Goal: Task Accomplishment & Management: Complete application form

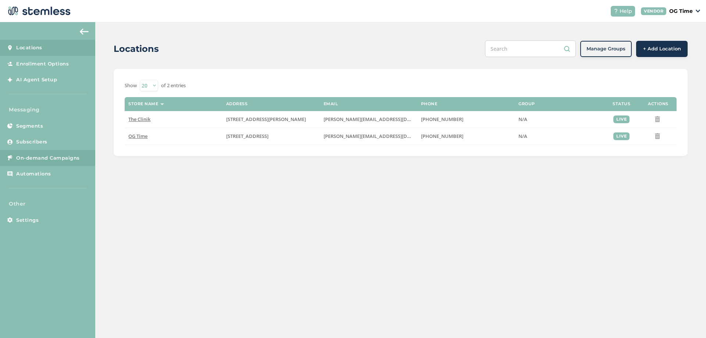
click at [48, 157] on span "On-demand Campaigns" at bounding box center [48, 157] width 64 height 7
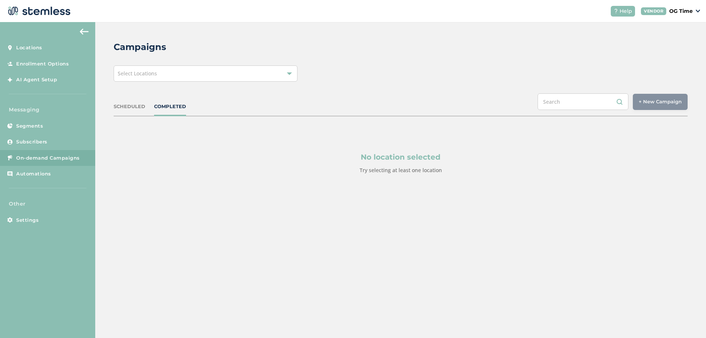
click at [241, 77] on div "Select Locations" at bounding box center [206, 73] width 184 height 16
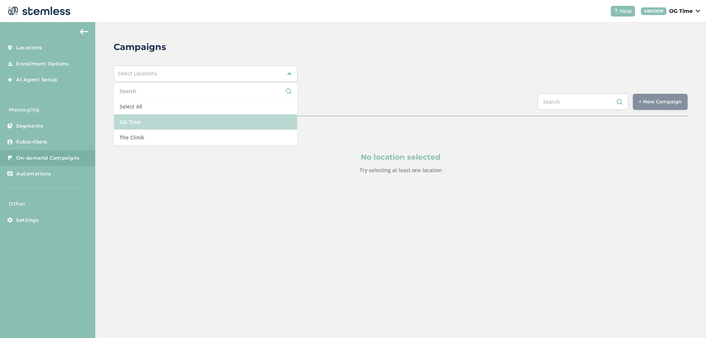
click at [148, 118] on li "OG Time" at bounding box center [205, 121] width 183 height 15
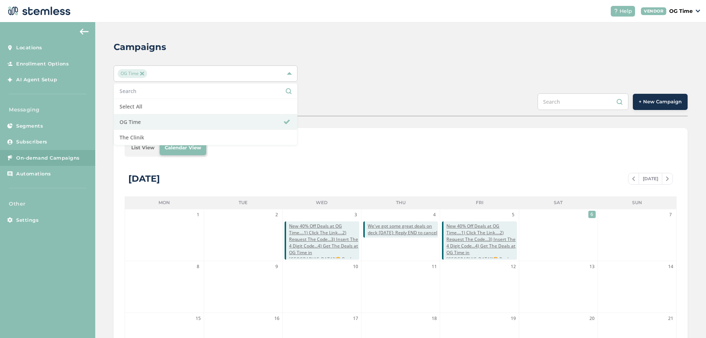
click at [383, 92] on div "Campaigns OG Time Select All OG Time The Clinik SCHEDULED COMPLETED + New Campa…" at bounding box center [400, 260] width 611 height 476
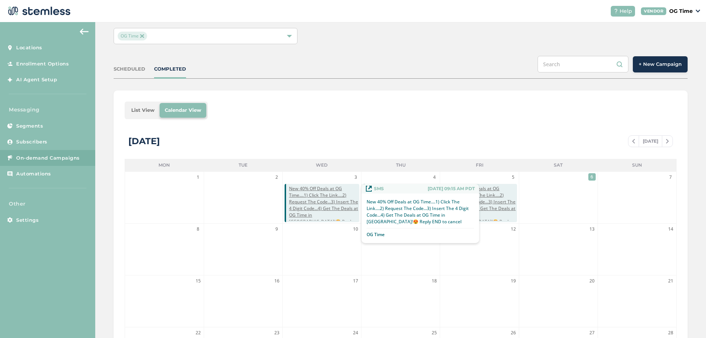
scroll to position [74, 0]
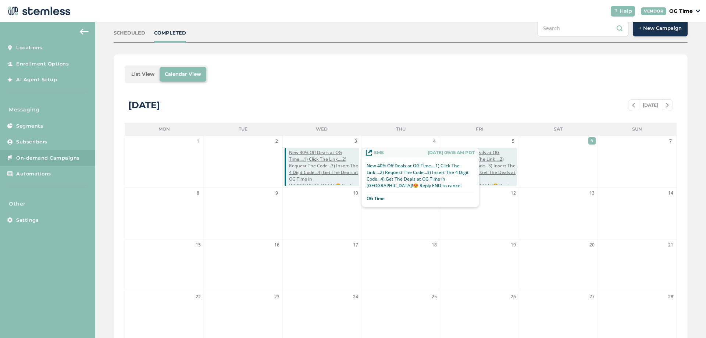
click at [466, 171] on p "New 40% Off Deals at OG Time....1) Click The Link....2) Request The Code...3) I…" at bounding box center [420, 176] width 107 height 26
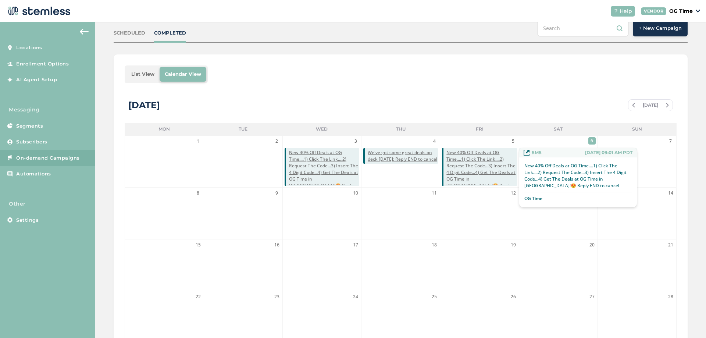
click at [499, 166] on span "New 40% Off Deals at OG Time....1) Click The Link....2) Request The Code...3) I…" at bounding box center [482, 172] width 70 height 46
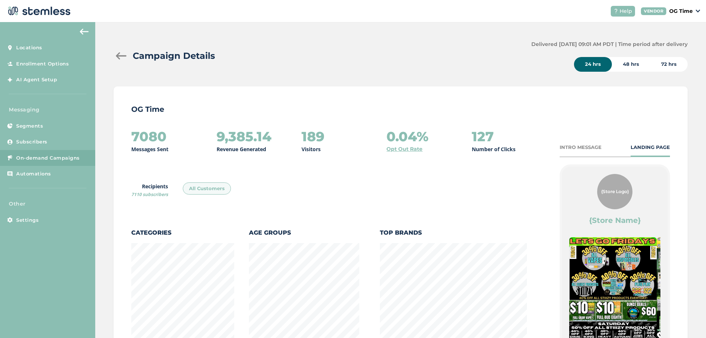
scroll to position [386, 570]
click at [119, 56] on div at bounding box center [121, 55] width 15 height 7
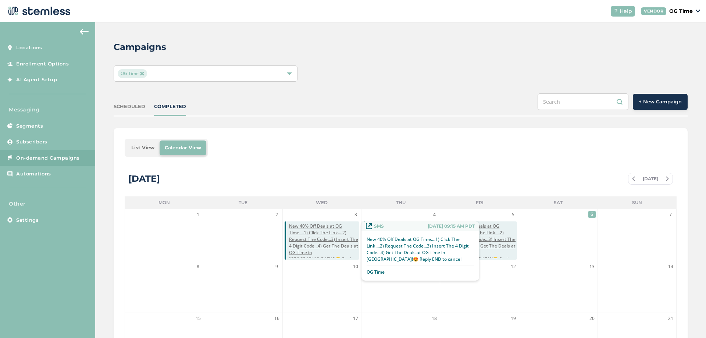
click at [324, 239] on span "New 40% Off Deals at OG Time....1) Click The Link....2) Request The Code...3) I…" at bounding box center [324, 246] width 70 height 46
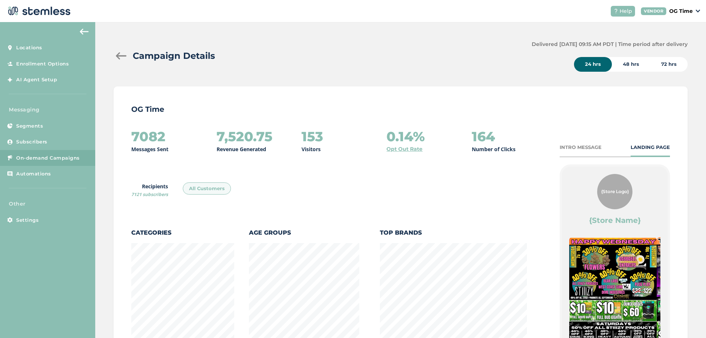
scroll to position [386, 570]
click at [118, 57] on div at bounding box center [121, 55] width 15 height 7
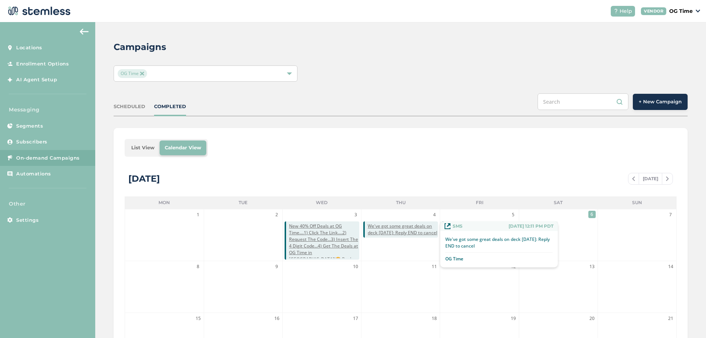
click at [402, 231] on span "We've got some great deals on deck today: Reply END to cancel" at bounding box center [403, 229] width 70 height 13
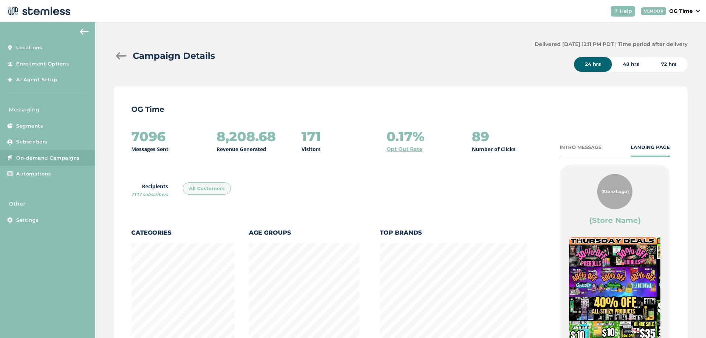
scroll to position [386, 570]
click at [117, 56] on div at bounding box center [121, 55] width 15 height 7
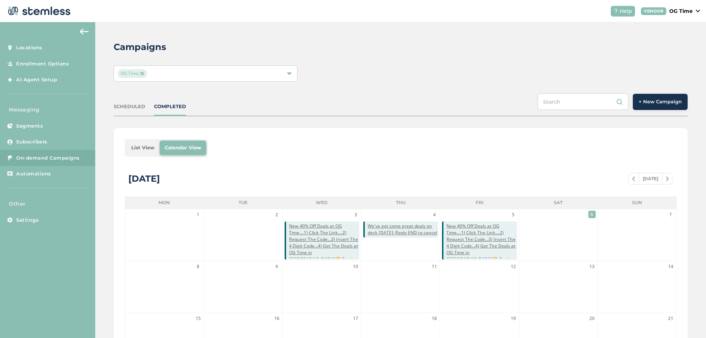
click at [657, 102] on span "+ New Campaign" at bounding box center [660, 101] width 43 height 7
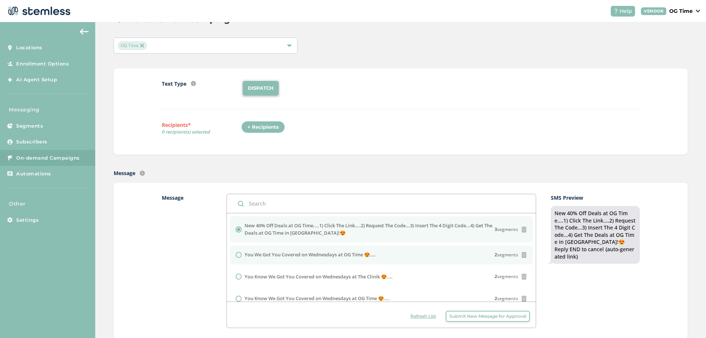
scroll to position [74, 0]
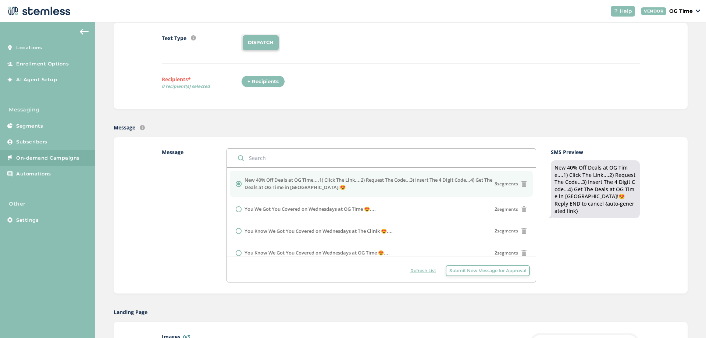
click at [472, 269] on span "Submit New Message for Approval" at bounding box center [488, 270] width 77 height 7
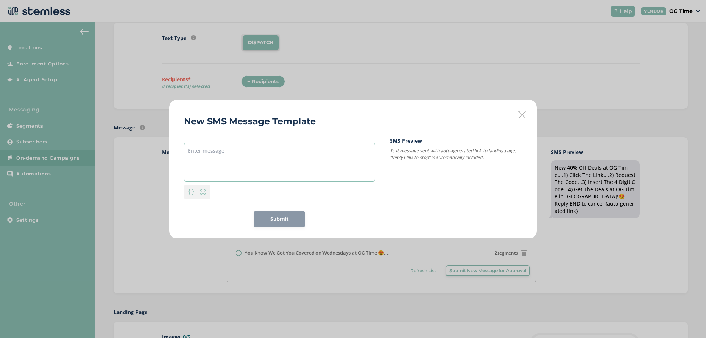
click at [195, 151] on textarea at bounding box center [279, 162] width 191 height 39
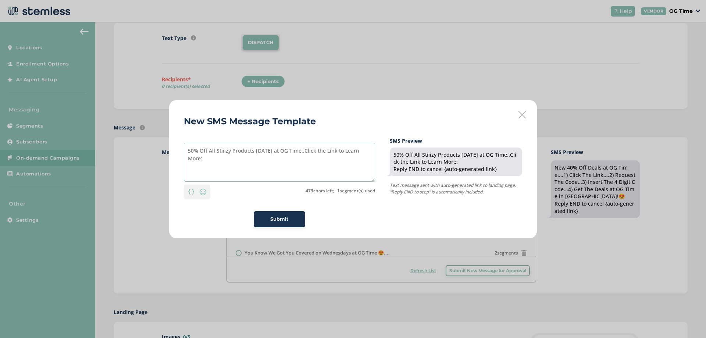
type textarea "50% Off All Stiiizy Products Today at OG Time..Click the Link to Learn More:"
click at [291, 216] on div "Submit" at bounding box center [280, 219] width 40 height 7
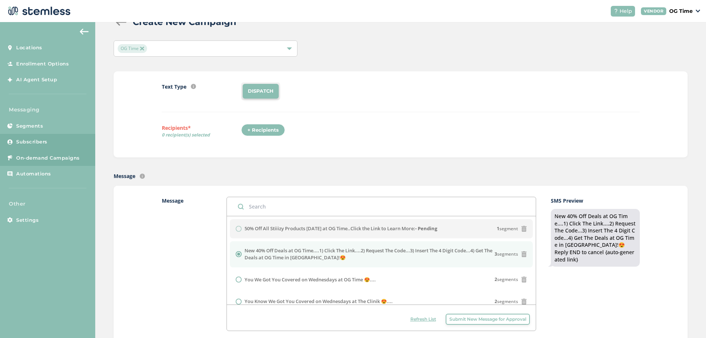
scroll to position [0, 0]
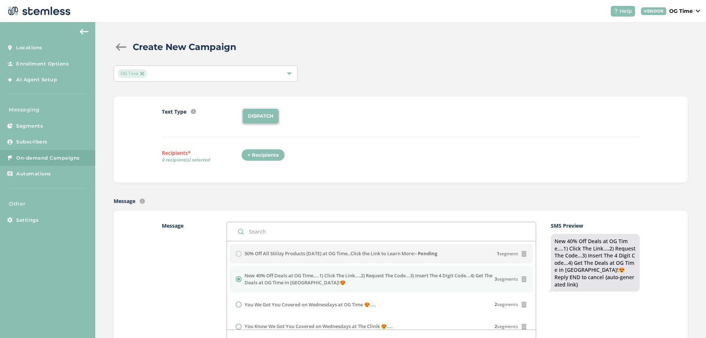
click at [40, 156] on span "On-demand Campaigns" at bounding box center [48, 157] width 64 height 7
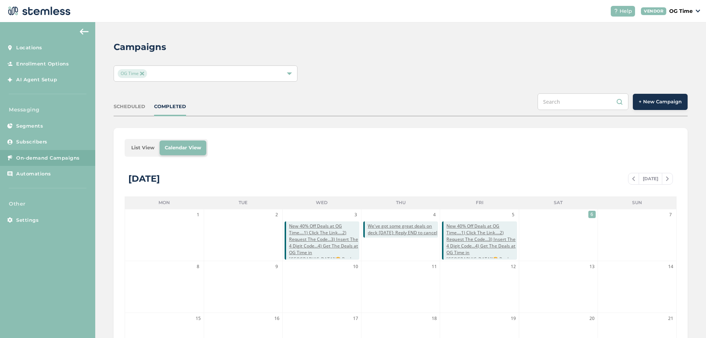
click at [632, 178] on img at bounding box center [633, 179] width 3 height 4
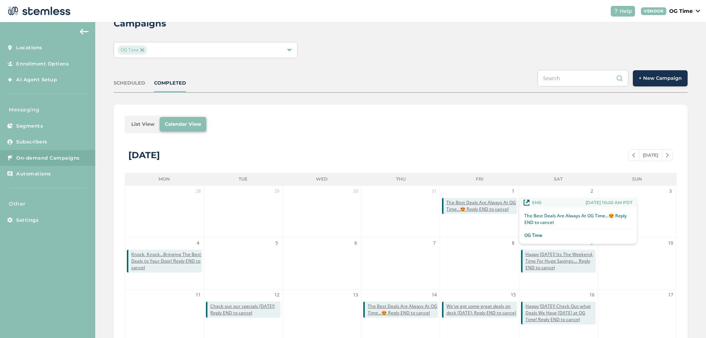
scroll to position [37, 0]
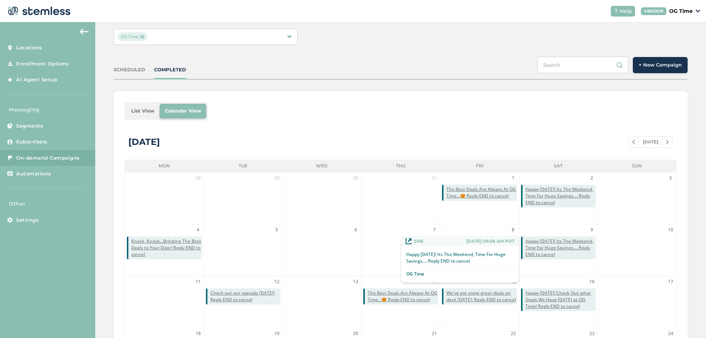
click at [556, 251] on span "Happy Saturday! Its The Weekend, Time For Huge Savings.... Reply END to cancel" at bounding box center [561, 248] width 70 height 20
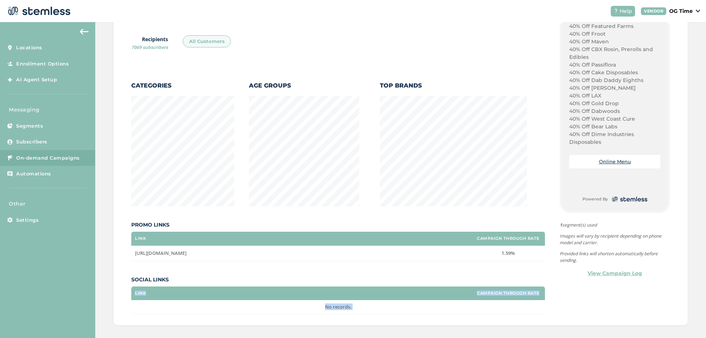
scroll to position [153, 0]
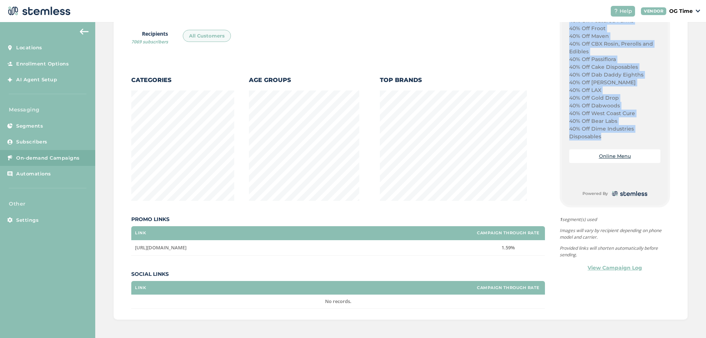
drag, startPoint x: 566, startPoint y: 193, endPoint x: 601, endPoint y: 134, distance: 68.4
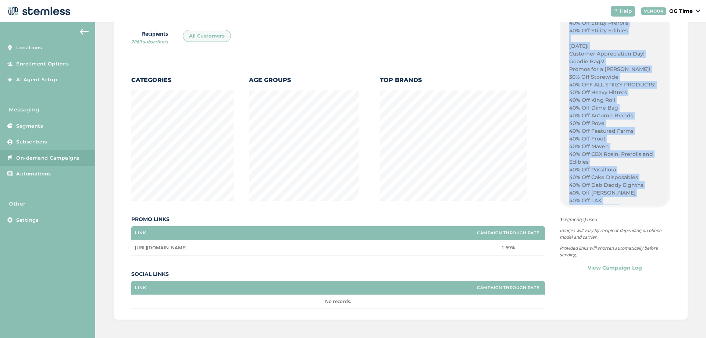
scroll to position [614, 0]
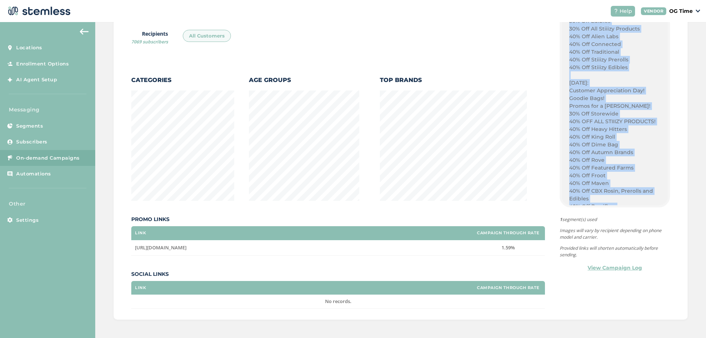
copy div "50% Off All Stiiizy Products Today! BEST PRICES ON STIIIZY IN THE STATE! Plug P…"
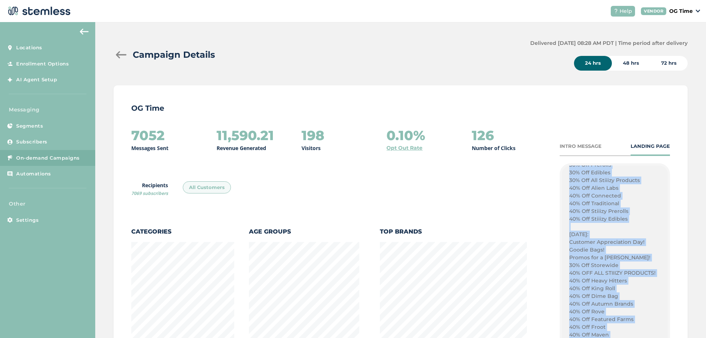
scroll to position [0, 0]
click at [68, 157] on span "On-demand Campaigns" at bounding box center [48, 157] width 64 height 7
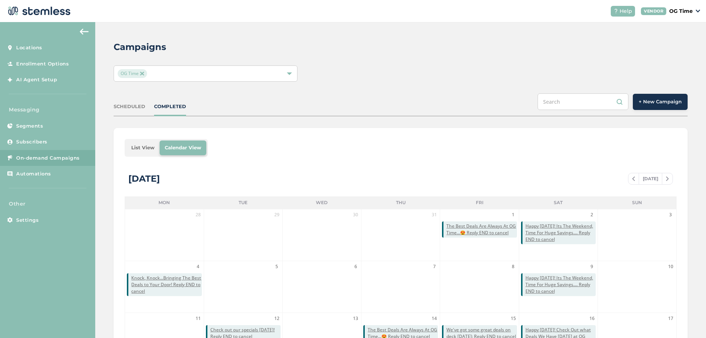
click at [639, 101] on span "+ New Campaign" at bounding box center [660, 101] width 43 height 7
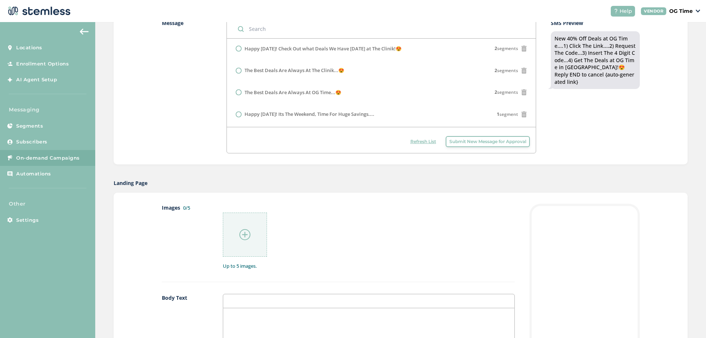
scroll to position [294, 0]
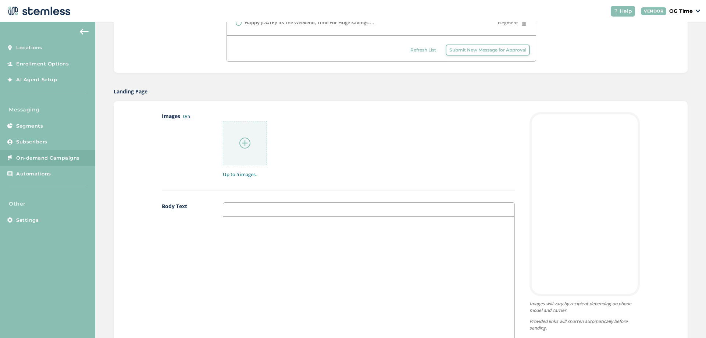
click at [244, 234] on div at bounding box center [368, 290] width 291 height 147
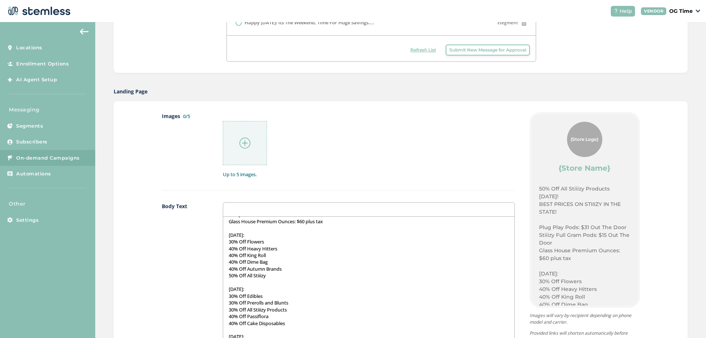
scroll to position [74, 0]
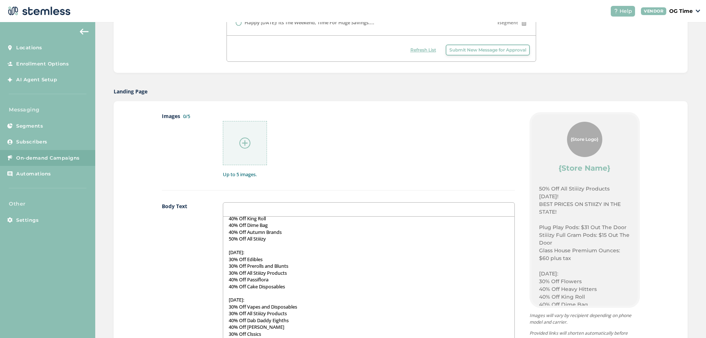
click at [231, 273] on p "30% Off All Stiiizy Products" at bounding box center [369, 273] width 280 height 7
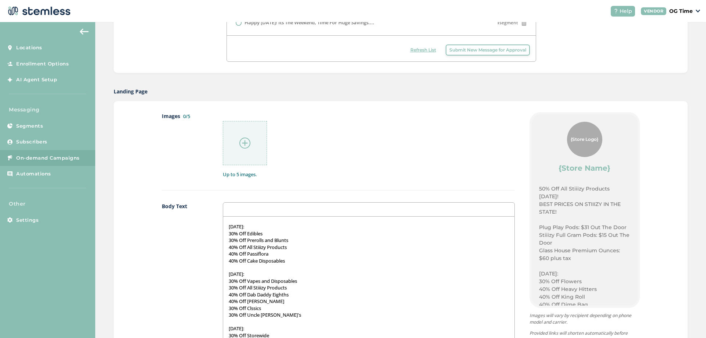
scroll to position [110, 0]
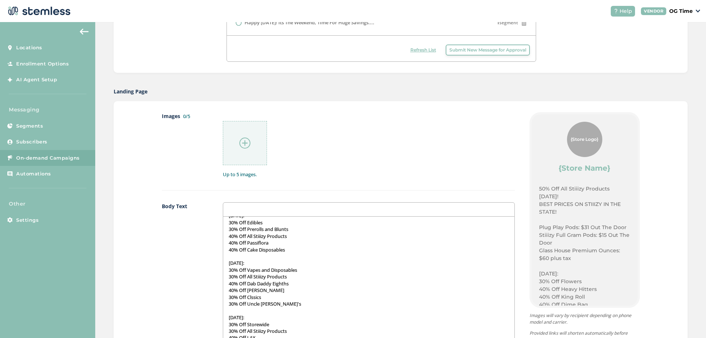
click at [230, 279] on p "30% Off All Stiiizy Products" at bounding box center [369, 276] width 280 height 7
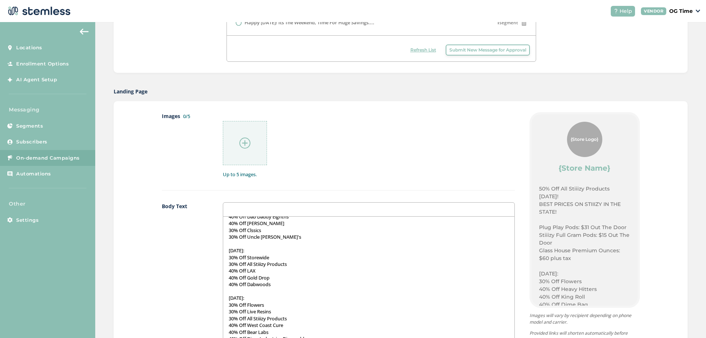
scroll to position [184, 0]
click at [230, 256] on p "30% Off All Stiiizy Products" at bounding box center [369, 257] width 280 height 7
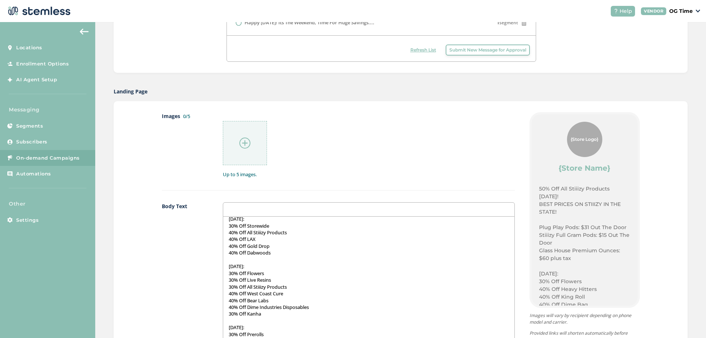
scroll to position [221, 0]
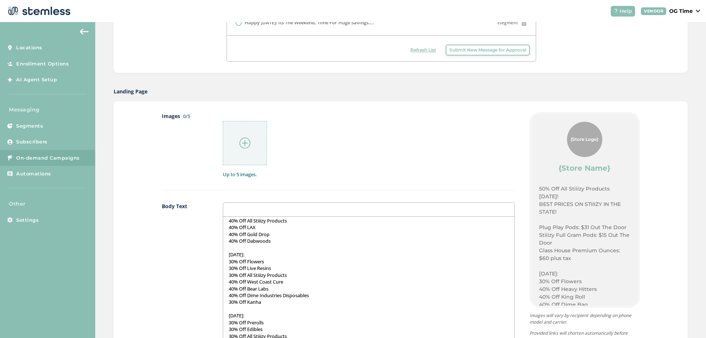
click at [231, 275] on p "30% Off All Stiiizy Products" at bounding box center [369, 275] width 280 height 7
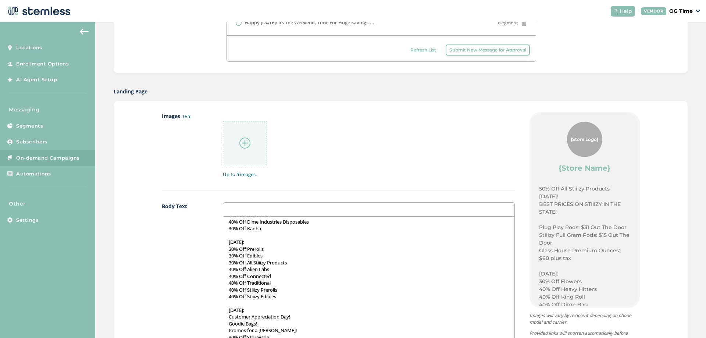
click at [231, 264] on p "30% Off All Stiiizy Products" at bounding box center [369, 262] width 280 height 7
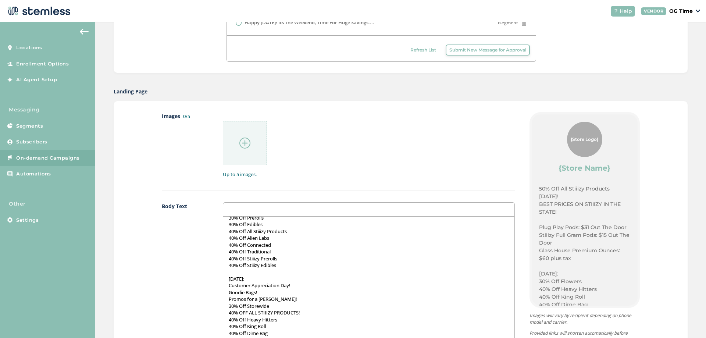
scroll to position [368, 0]
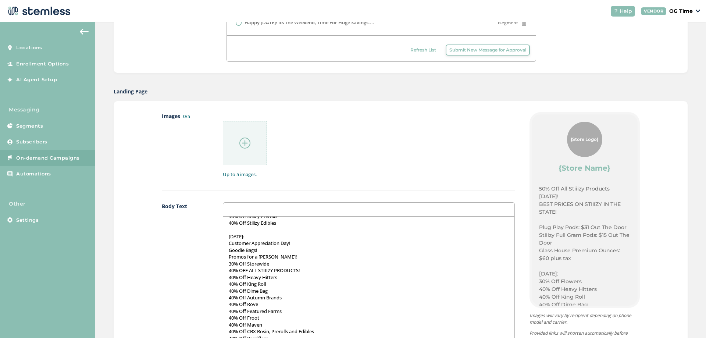
click at [259, 235] on p "[DATE]:" at bounding box center [369, 236] width 280 height 7
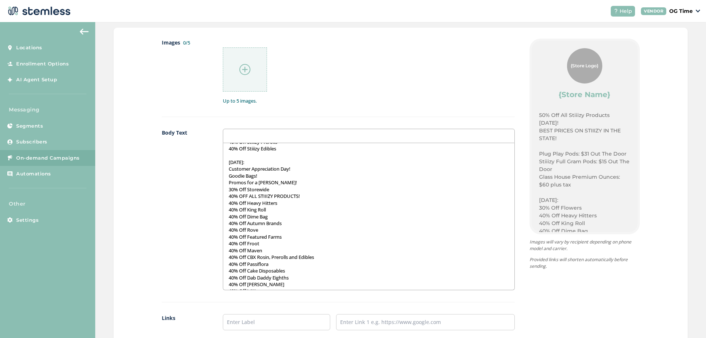
scroll to position [412, 0]
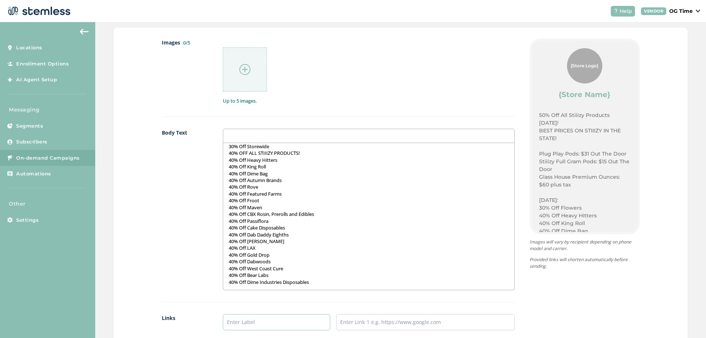
click at [288, 321] on input "text" at bounding box center [276, 322] width 107 height 16
type input "Online Menu"
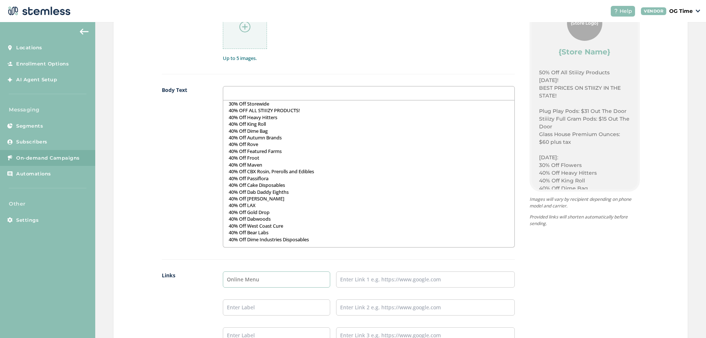
scroll to position [478, 0]
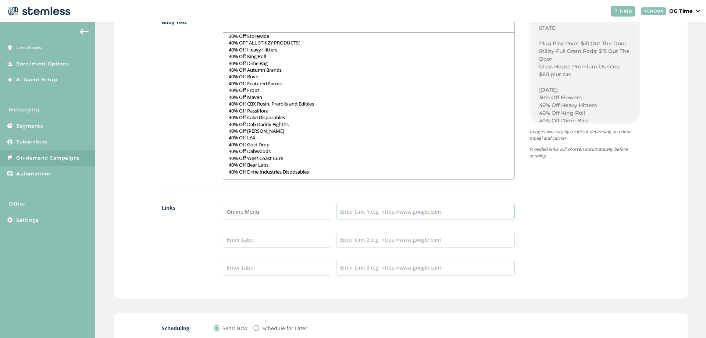
click at [394, 213] on input "text" at bounding box center [425, 212] width 179 height 16
type input "[URL][DOMAIN_NAME]"
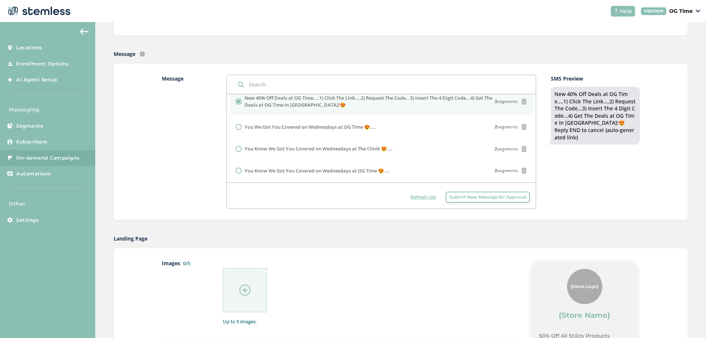
scroll to position [0, 0]
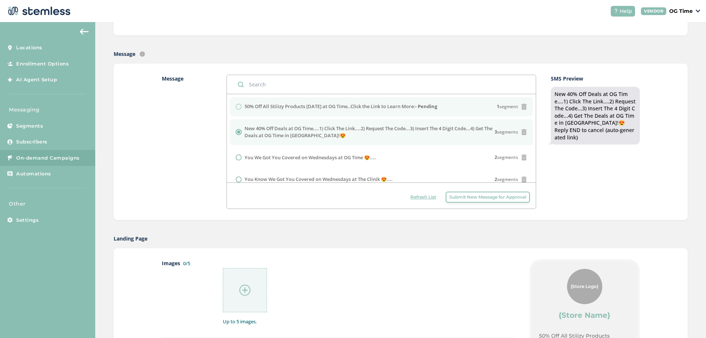
click at [374, 108] on label "50% Off All Stiiizy Products Today at OG Time..Click the Link to Learn More: - …" at bounding box center [341, 106] width 193 height 7
click at [237, 110] on div "50% Off All Stiiizy Products Today at OG Time..Click the Link to Learn More: - …" at bounding box center [381, 106] width 291 height 7
click at [190, 172] on label "Message" at bounding box center [187, 142] width 50 height 134
click at [354, 221] on div "Create New Campaign OG Time Text Type SMS : A cost effective way to reach your …" at bounding box center [400, 298] width 611 height 846
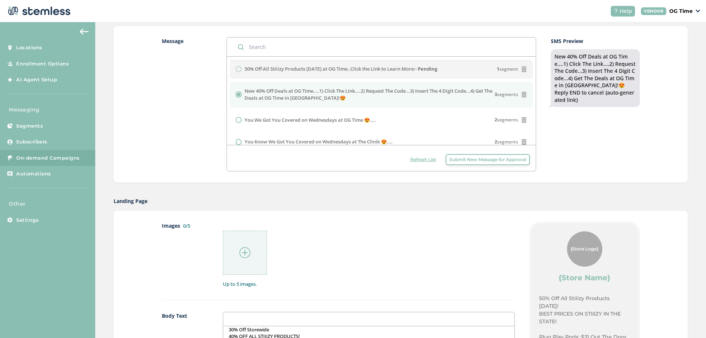
scroll to position [221, 0]
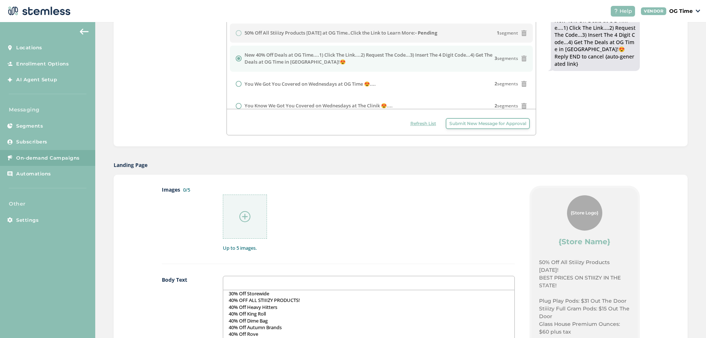
click at [245, 217] on img at bounding box center [244, 216] width 11 height 11
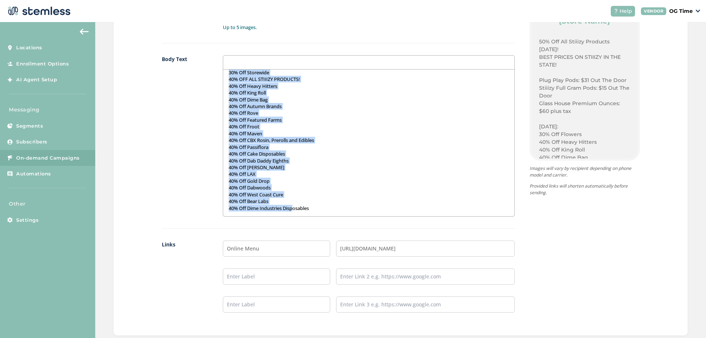
scroll to position [530, 0]
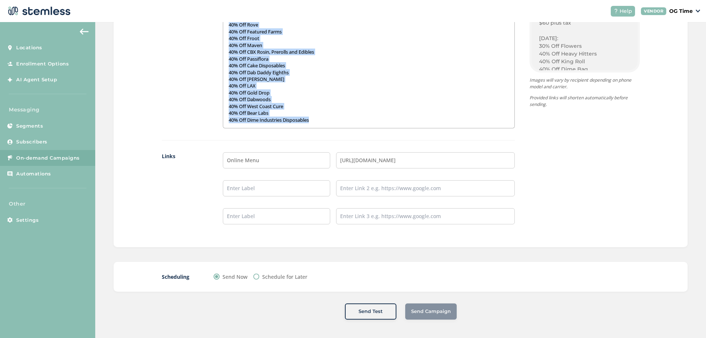
drag, startPoint x: 228, startPoint y: 188, endPoint x: 332, endPoint y: 127, distance: 120.6
click at [332, 127] on div "50% Off All Stiiizy Products Today! BEST PRICES ON STIIIZY IN THE STATE! Plug P…" at bounding box center [368, 54] width 291 height 147
copy div "50% Off All Stiiizy Products Today! BEST PRICES ON STIIIZY IN THE STATE! Plug P…"
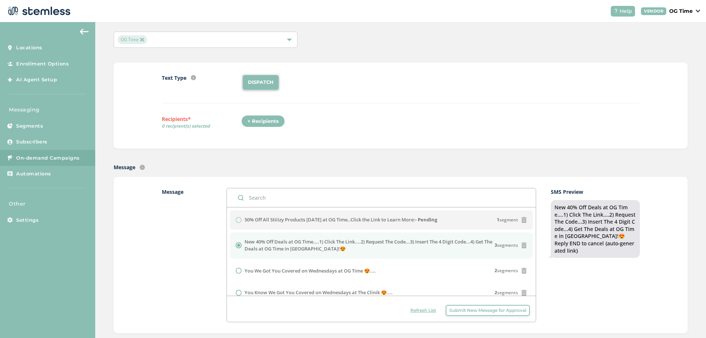
scroll to position [0, 0]
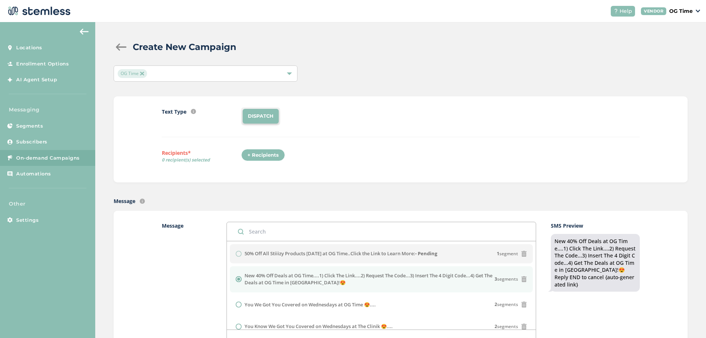
click at [117, 47] on div at bounding box center [121, 46] width 15 height 7
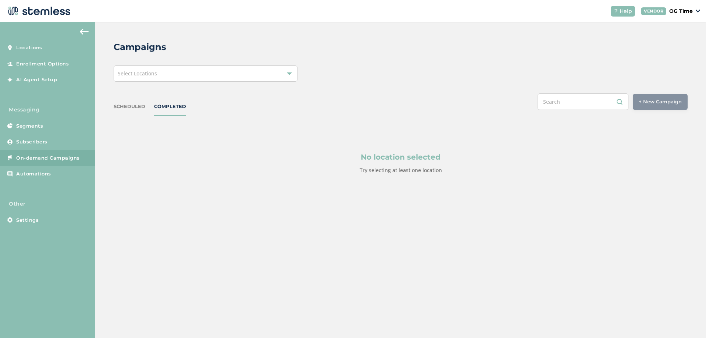
click at [213, 71] on div "Select Locations" at bounding box center [206, 73] width 184 height 16
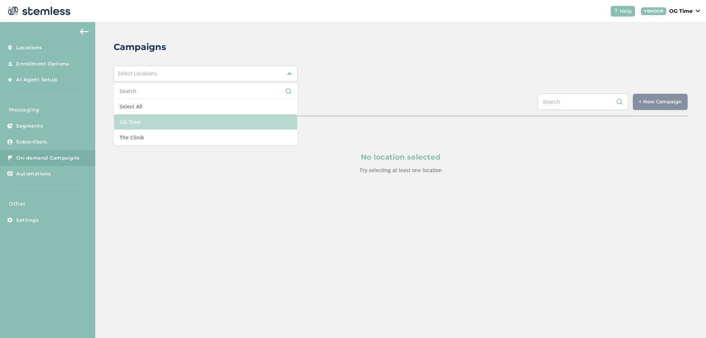
click at [152, 121] on li "OG Time" at bounding box center [205, 121] width 183 height 15
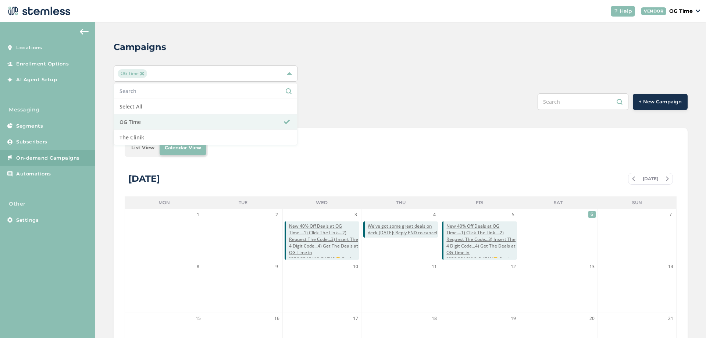
click at [671, 104] on span "+ New Campaign" at bounding box center [660, 101] width 43 height 7
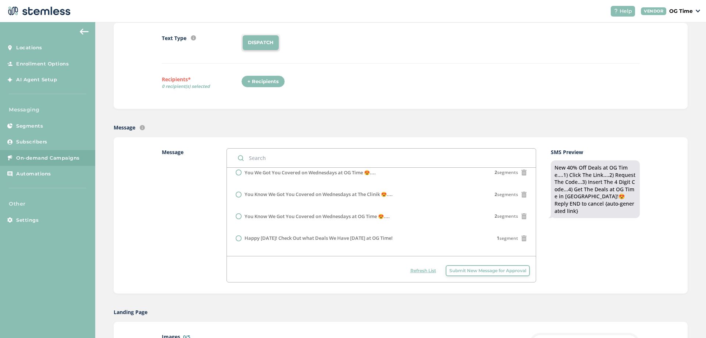
scroll to position [74, 0]
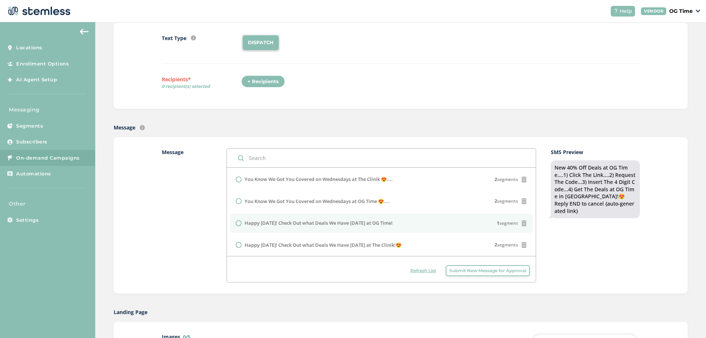
click at [378, 224] on label "Happy [DATE]! Check Out what Deals We Have [DATE] at OG Time!" at bounding box center [319, 223] width 148 height 7
radio input "false"
radio input "true"
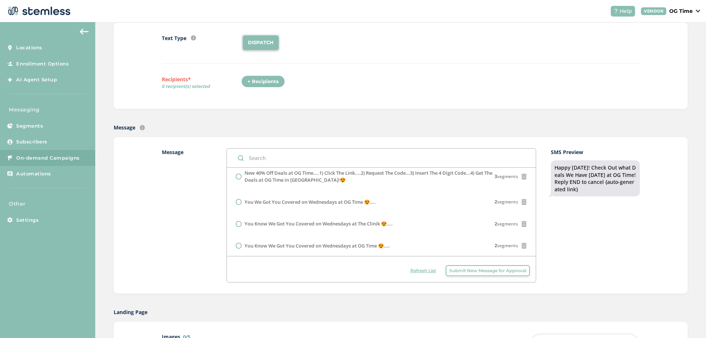
scroll to position [0, 0]
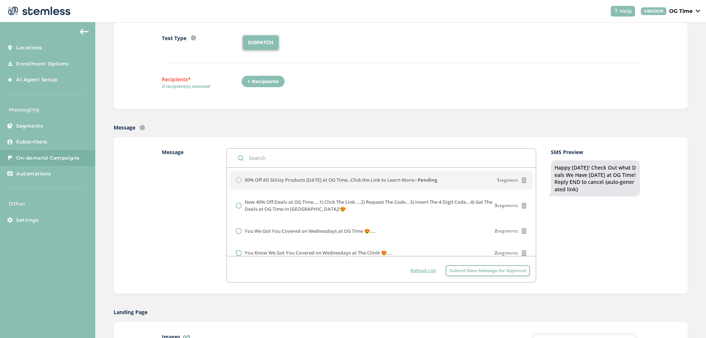
click at [386, 67] on div "Text Type SMS : A cost effective way to reach your customers. Send a intro text…" at bounding box center [401, 66] width 478 height 64
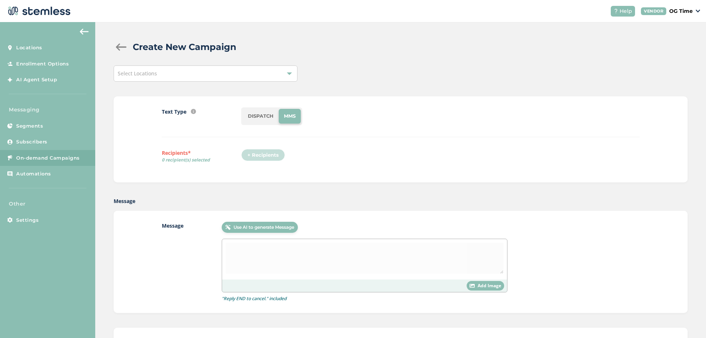
click at [132, 74] on span "Select Locations" at bounding box center [137, 73] width 39 height 7
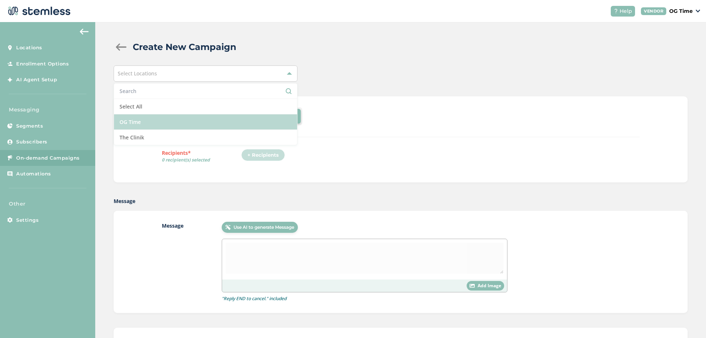
click at [135, 120] on li "OG Time" at bounding box center [205, 121] width 183 height 15
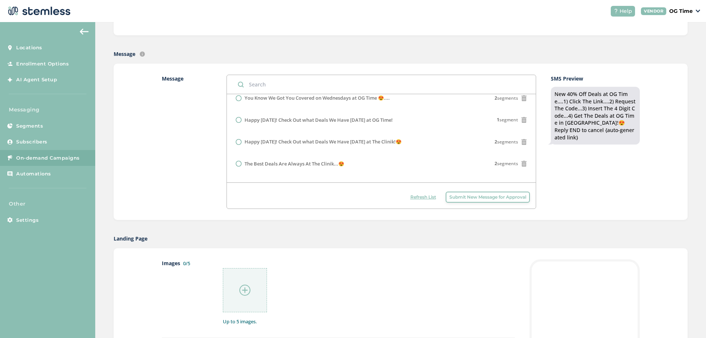
scroll to position [74, 0]
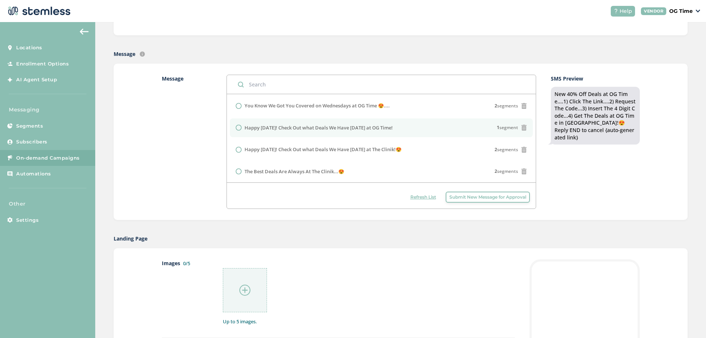
click at [374, 128] on label "Happy [DATE]! Check Out what Deals We Have [DATE] at OG Time!" at bounding box center [319, 127] width 148 height 7
radio input "false"
radio input "true"
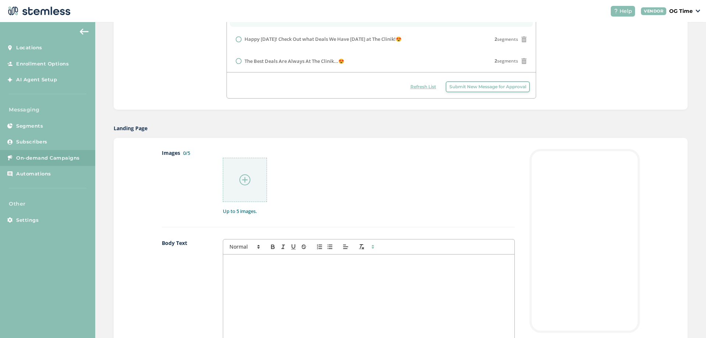
scroll to position [368, 0]
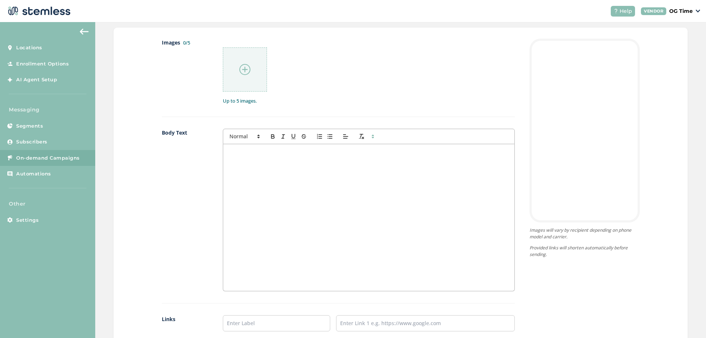
click at [241, 170] on div at bounding box center [368, 217] width 291 height 147
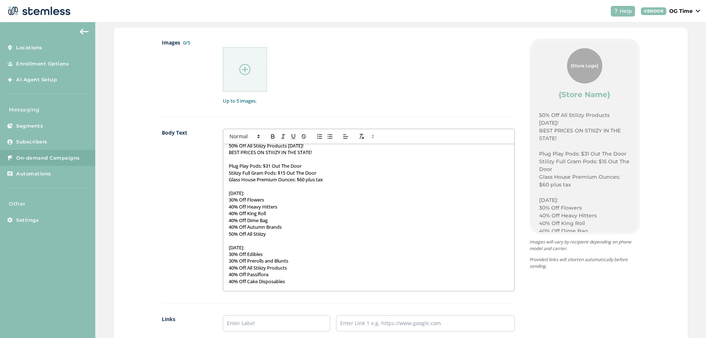
scroll to position [0, 0]
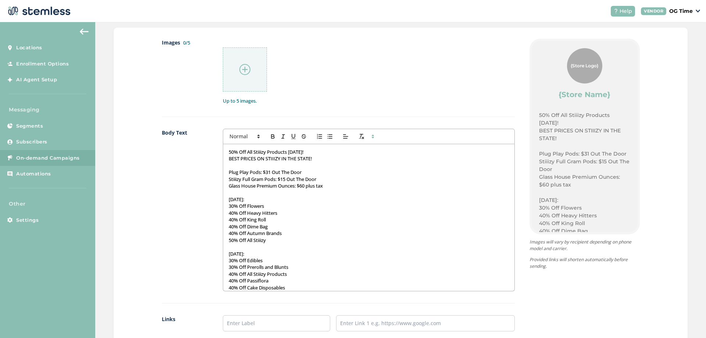
click at [239, 68] on img at bounding box center [244, 69] width 11 height 11
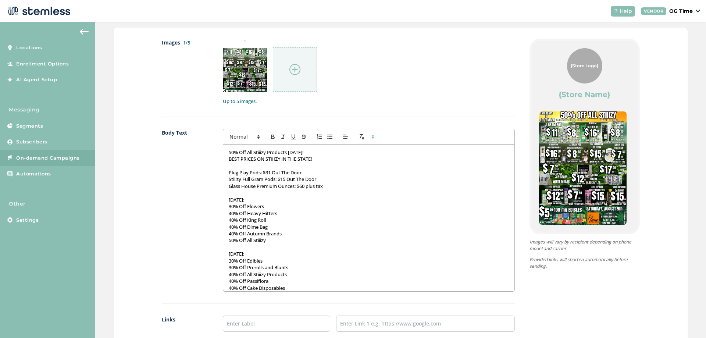
click at [295, 69] on img at bounding box center [294, 69] width 11 height 11
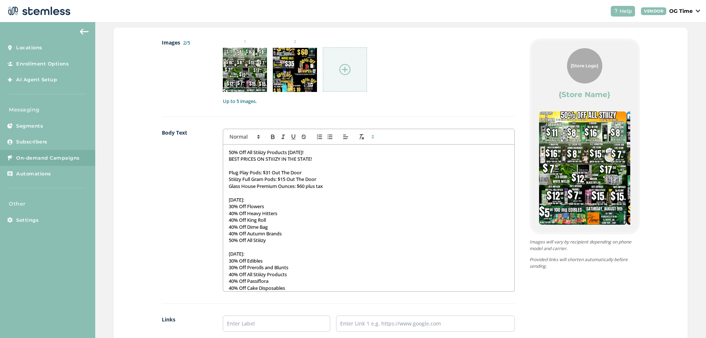
click at [342, 74] on img at bounding box center [345, 69] width 11 height 11
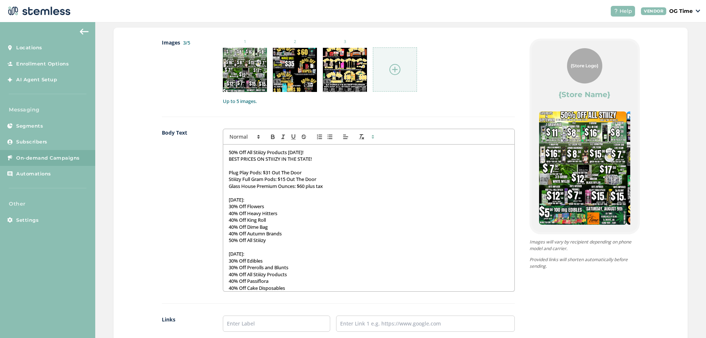
click at [395, 71] on img at bounding box center [395, 69] width 11 height 11
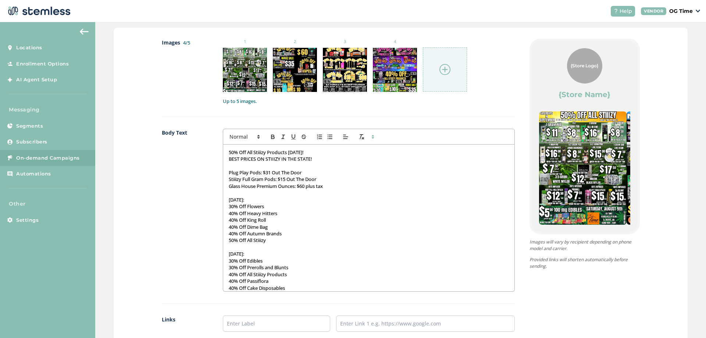
click at [448, 72] on img at bounding box center [445, 69] width 11 height 11
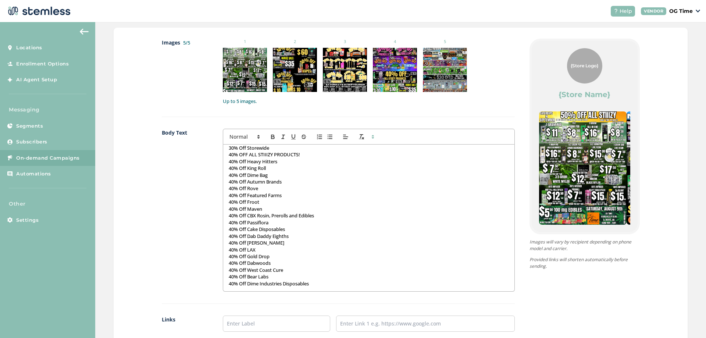
scroll to position [478, 0]
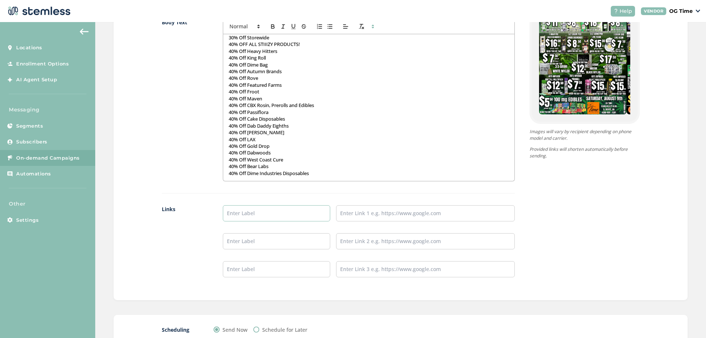
click at [300, 211] on input "text" at bounding box center [276, 213] width 107 height 16
type input "Online Menu"
click at [360, 225] on ul "Online Menu" at bounding box center [369, 241] width 292 height 72
click at [369, 216] on input "text" at bounding box center [425, 213] width 179 height 16
type input "https://weedmaps.com/dispensaries/og-time-el-monte"
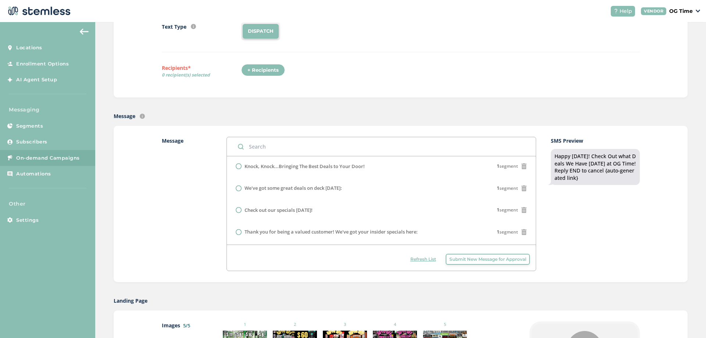
scroll to position [147, 0]
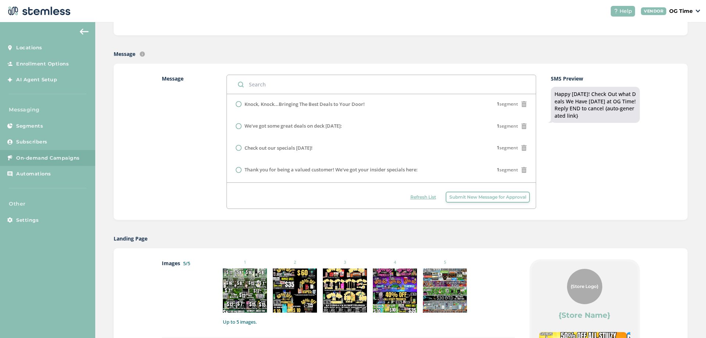
click at [481, 199] on span "Submit New Message for Approval" at bounding box center [488, 197] width 77 height 7
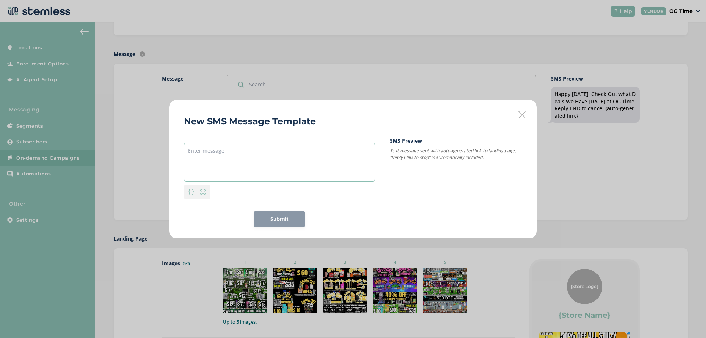
click at [213, 155] on textarea at bounding box center [279, 162] width 191 height 39
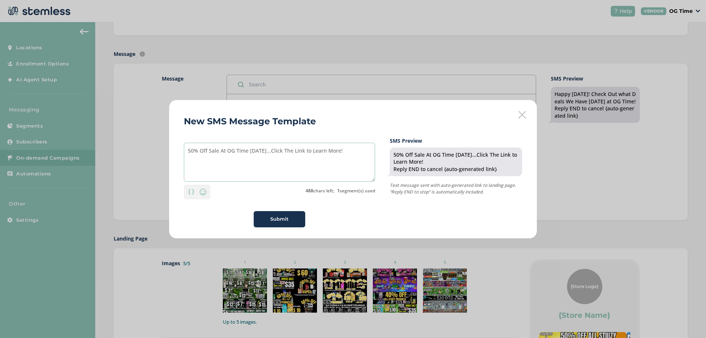
type textarea "50% Off Sale At OG Time [DATE]...Click The Link to Learn More!"
click at [289, 217] on div "Submit" at bounding box center [280, 219] width 40 height 7
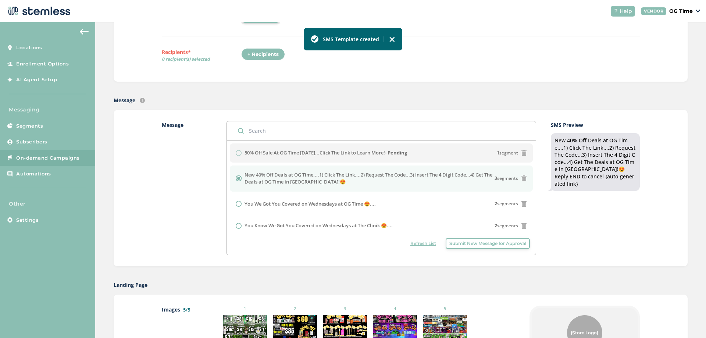
scroll to position [0, 0]
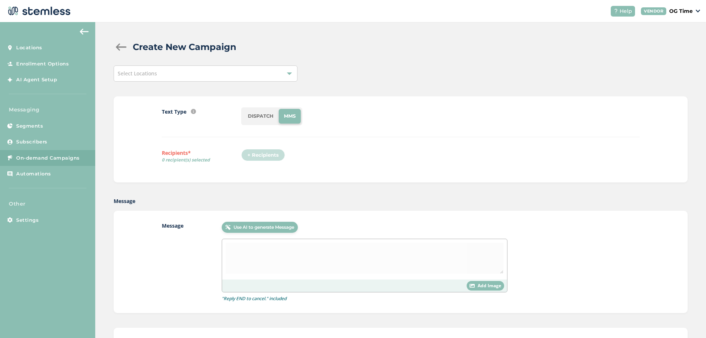
click at [227, 72] on div "Select Locations" at bounding box center [206, 73] width 184 height 16
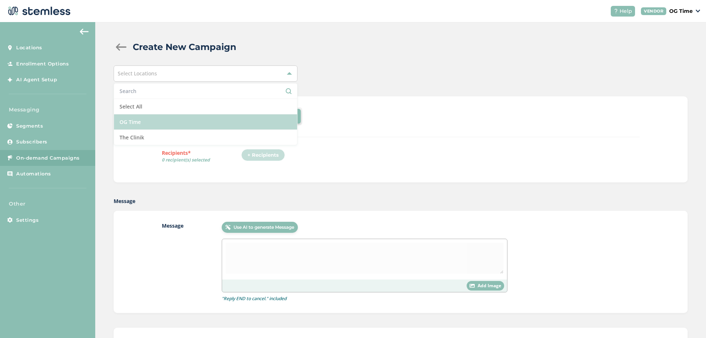
click at [161, 119] on li "OG Time" at bounding box center [205, 121] width 183 height 15
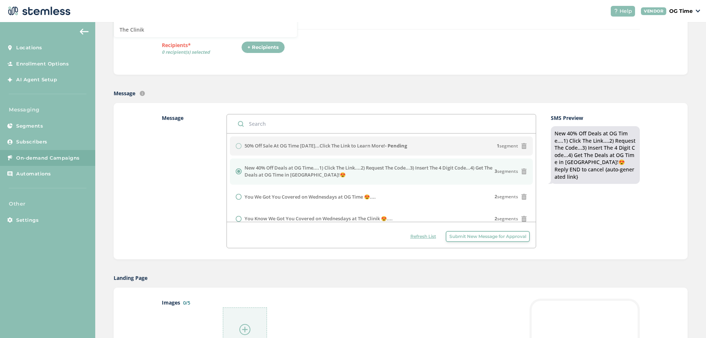
scroll to position [110, 0]
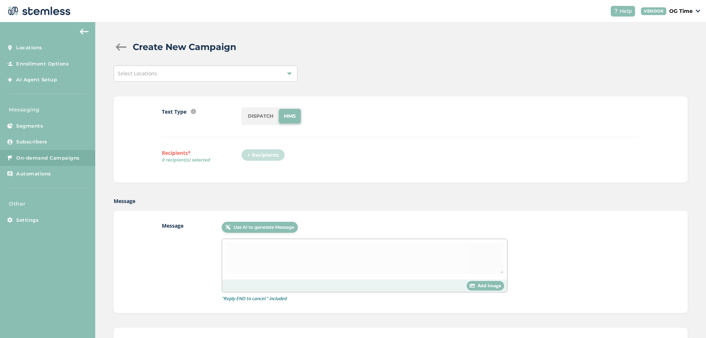
click at [161, 71] on div "Select Locations" at bounding box center [206, 73] width 184 height 16
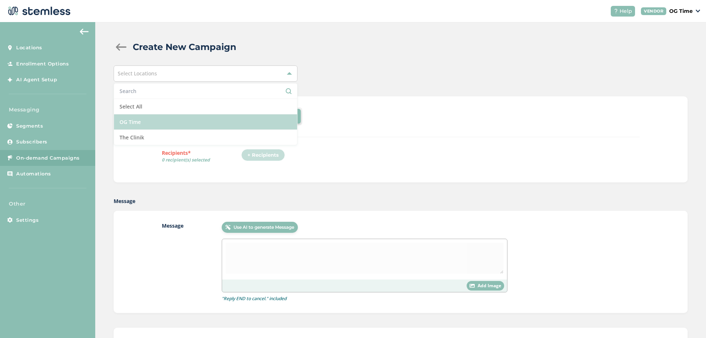
click at [145, 118] on li "OG Time" at bounding box center [205, 121] width 183 height 15
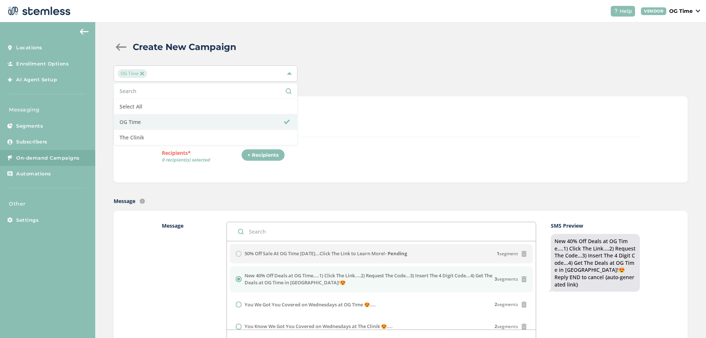
click at [476, 178] on div "Text Type SMS : A cost effective way to reach your customers. Send a intro text…" at bounding box center [401, 139] width 574 height 86
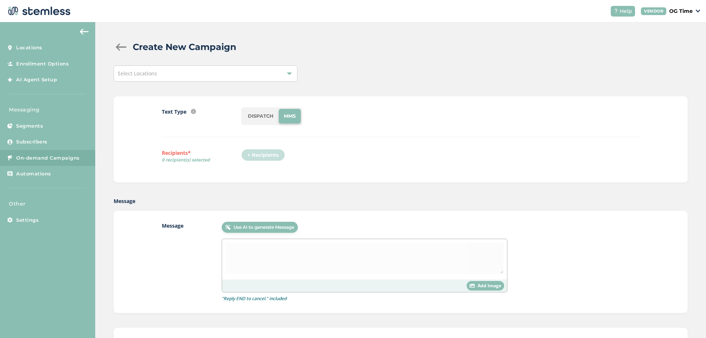
click at [199, 75] on div "Select Locations" at bounding box center [206, 73] width 184 height 16
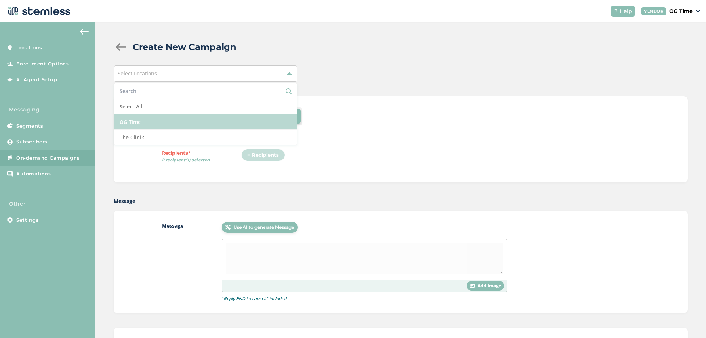
click at [156, 119] on li "OG Time" at bounding box center [205, 121] width 183 height 15
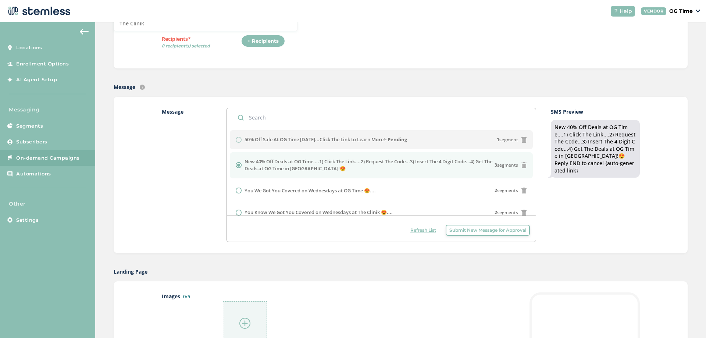
scroll to position [110, 0]
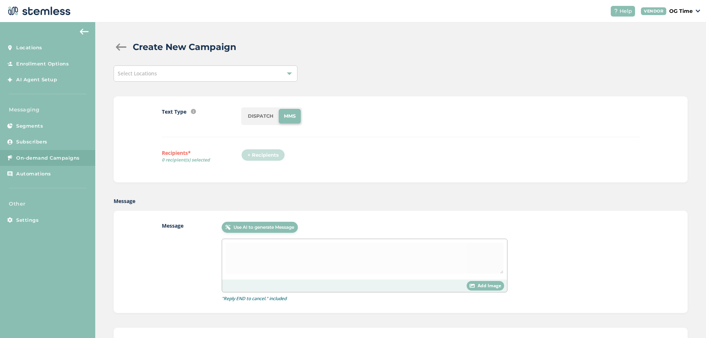
click at [185, 75] on div "Select Locations" at bounding box center [206, 73] width 184 height 16
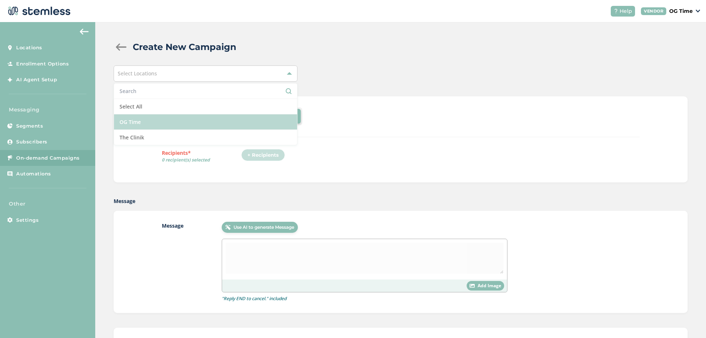
click at [145, 121] on li "OG Time" at bounding box center [205, 121] width 183 height 15
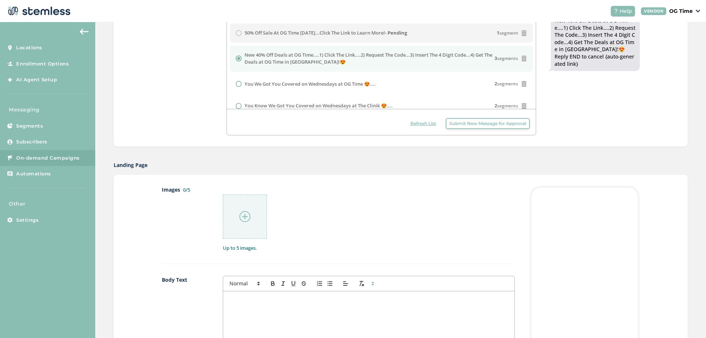
scroll to position [37, 0]
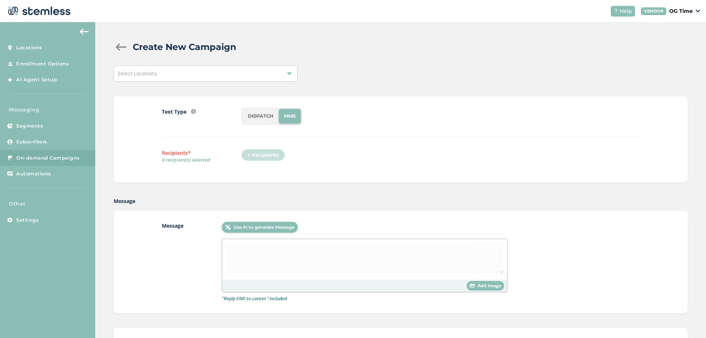
click at [220, 71] on div "Select Locations" at bounding box center [206, 73] width 184 height 16
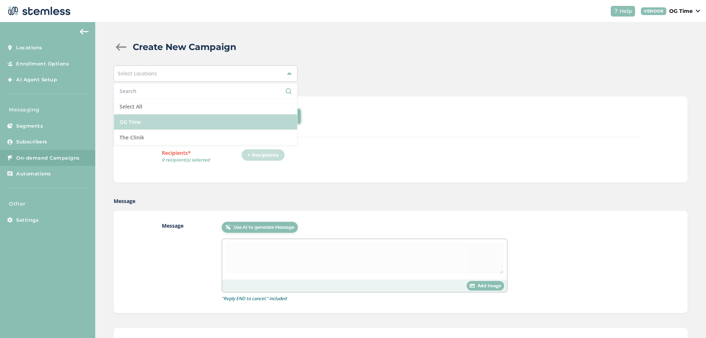
click at [142, 115] on li "OG Time" at bounding box center [205, 121] width 183 height 15
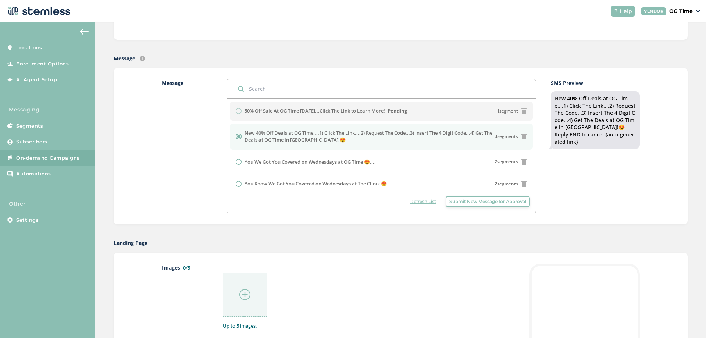
scroll to position [147, 0]
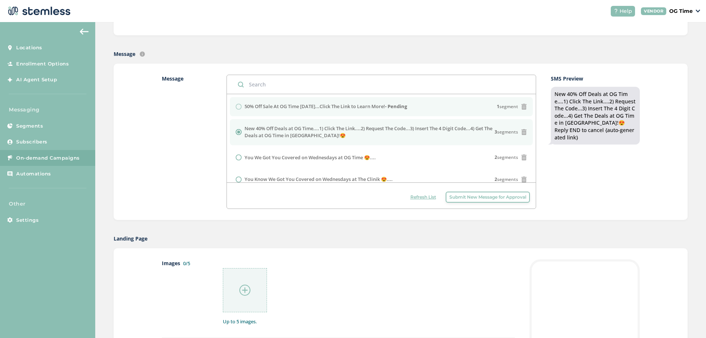
click at [325, 111] on li "50% Off Sale At OG Time Today...Click The Link to Learn More! - Pending 1 segme…" at bounding box center [381, 106] width 303 height 19
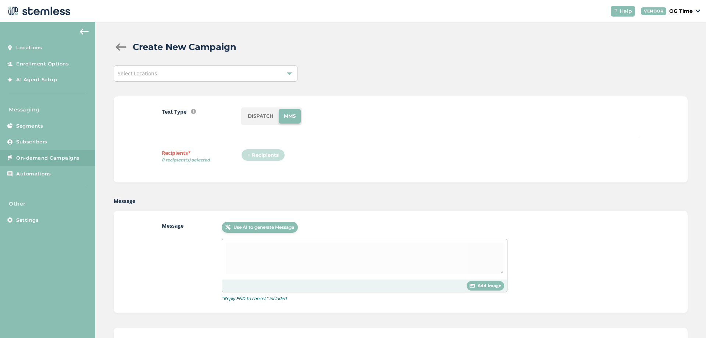
click at [210, 73] on div "Select Locations" at bounding box center [206, 73] width 184 height 16
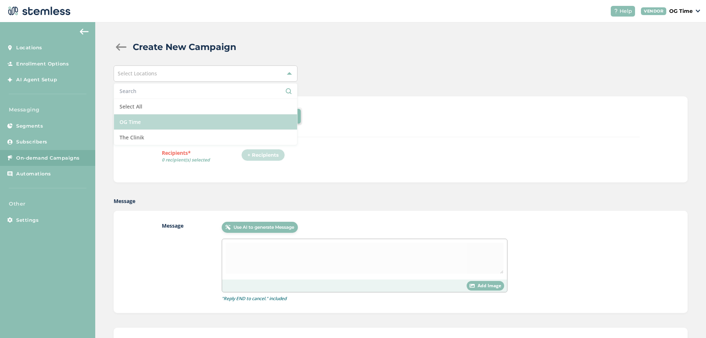
click at [181, 122] on li "OG Time" at bounding box center [205, 121] width 183 height 15
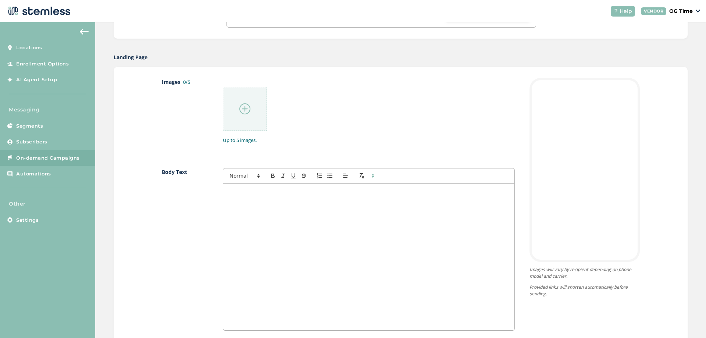
scroll to position [405, 0]
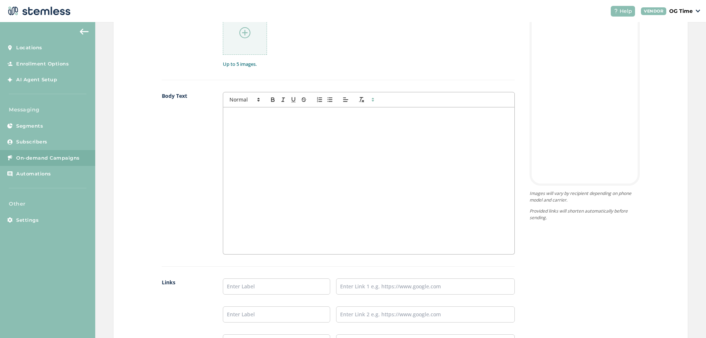
click at [256, 129] on div at bounding box center [368, 180] width 291 height 147
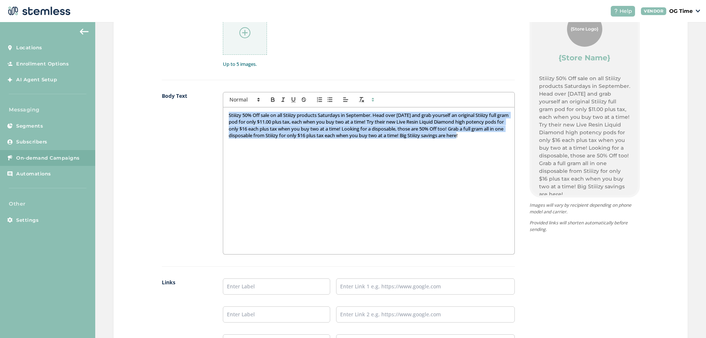
drag, startPoint x: 502, startPoint y: 136, endPoint x: 200, endPoint y: 118, distance: 302.6
click at [200, 118] on div "Body Text Stiiizy 50% Off sale on all Stiiizy products Saturdays in September. …" at bounding box center [338, 179] width 353 height 175
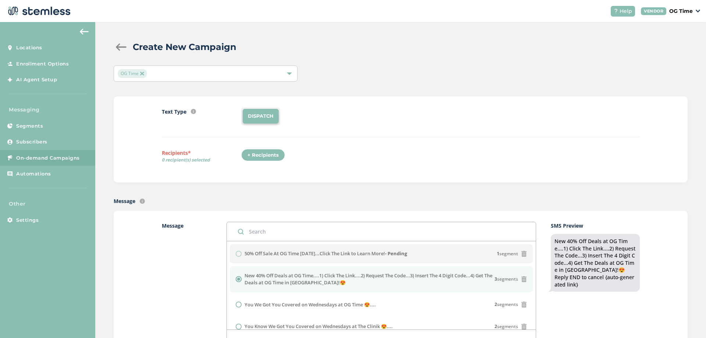
click at [35, 158] on span "On-demand Campaigns" at bounding box center [48, 157] width 64 height 7
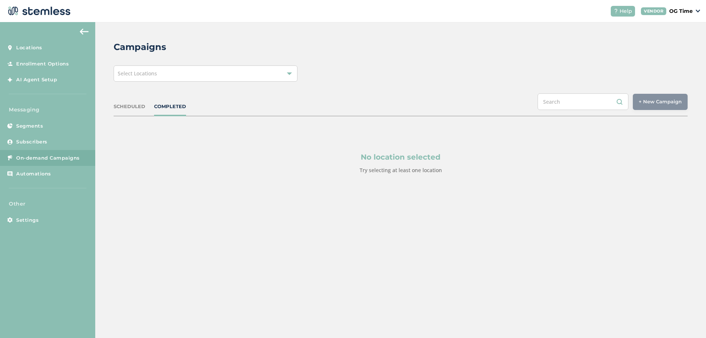
click at [207, 73] on div "Select Locations" at bounding box center [206, 73] width 184 height 16
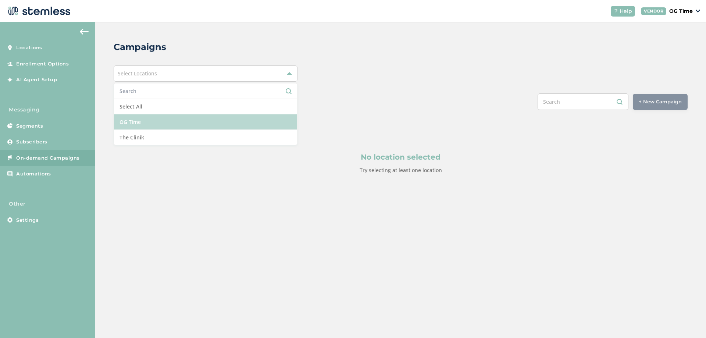
click at [146, 119] on li "OG Time" at bounding box center [205, 121] width 183 height 15
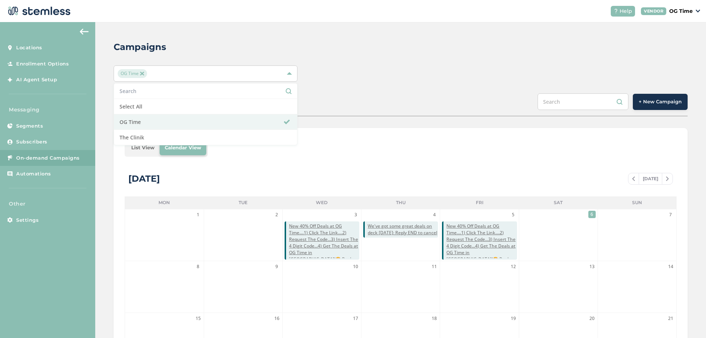
click at [364, 103] on div "SCHEDULED COMPLETED + New Campaign" at bounding box center [401, 104] width 574 height 23
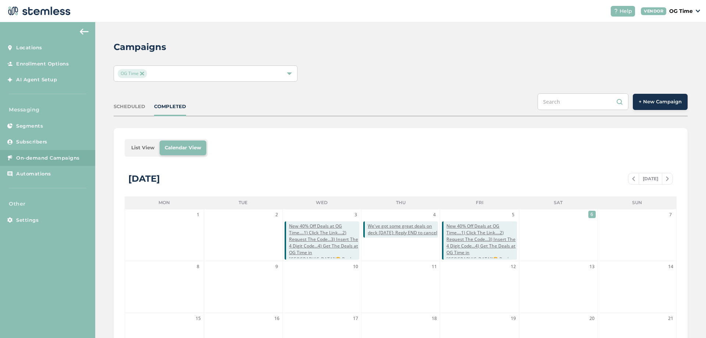
click at [629, 176] on span at bounding box center [634, 178] width 10 height 9
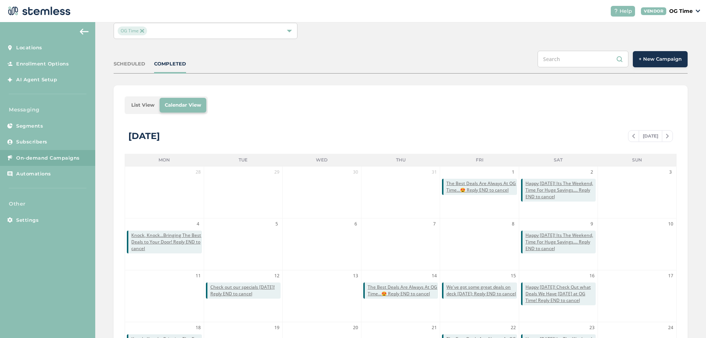
scroll to position [110, 0]
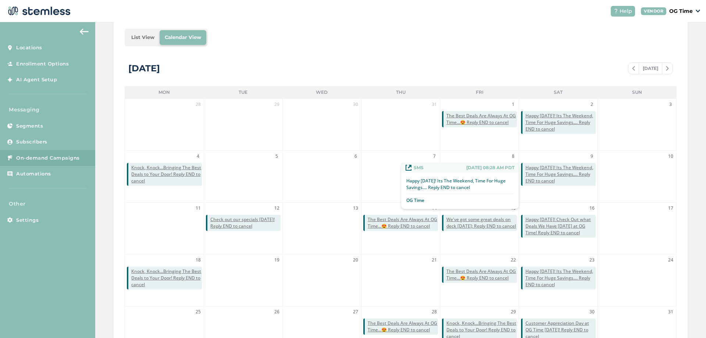
click at [559, 174] on span "Happy Saturday! Its The Weekend, Time For Huge Savings.... Reply END to cancel" at bounding box center [561, 174] width 70 height 20
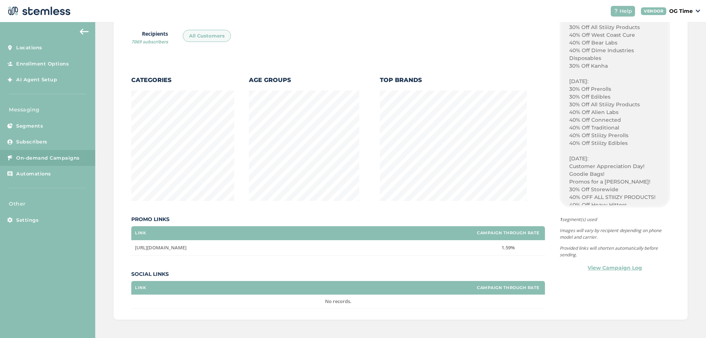
scroll to position [761, 0]
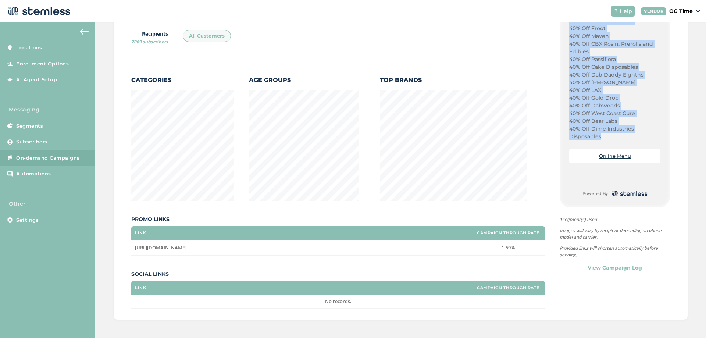
drag, startPoint x: 566, startPoint y: 78, endPoint x: 605, endPoint y: 137, distance: 70.4
copy div "50% Off All Stiiizy Products Today! BEST PRICES ON STIIIZY IN THE STATE! Plug P…"
click at [82, 28] on button at bounding box center [84, 32] width 15 height 12
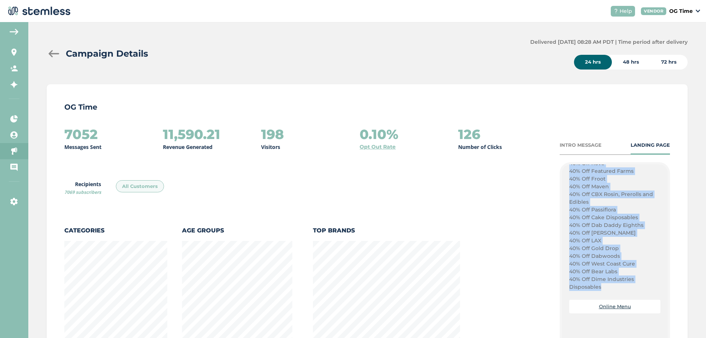
scroll to position [0, 0]
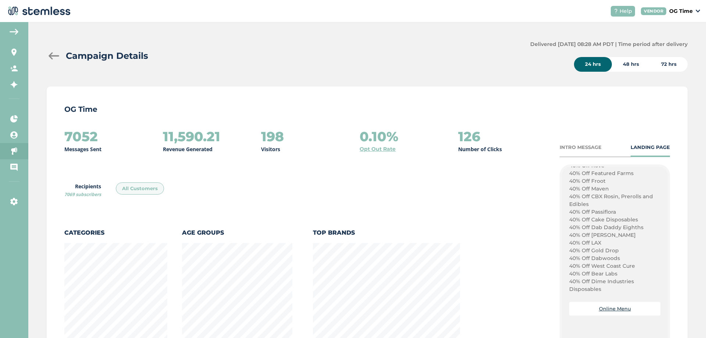
click at [39, 55] on div "Campaign Details Delivered 08/09/2025 08:28 AM PDT | Time period after delivery…" at bounding box center [367, 256] width 678 height 469
click at [50, 56] on div at bounding box center [54, 55] width 15 height 7
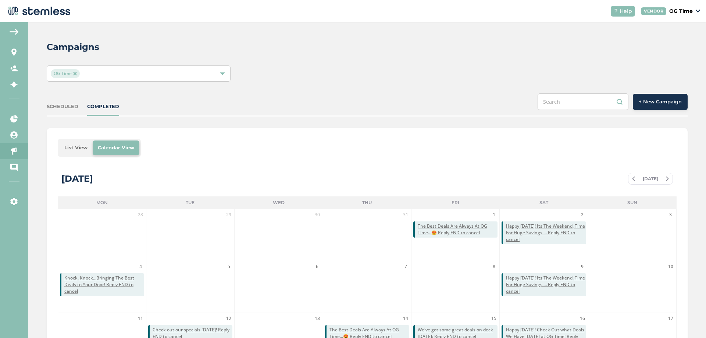
click at [644, 103] on span "+ New Campaign" at bounding box center [660, 101] width 43 height 7
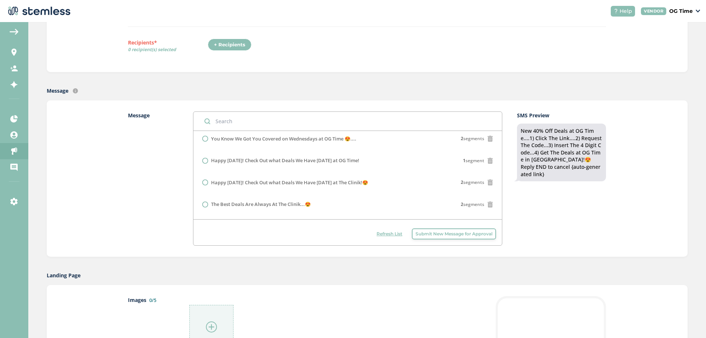
scroll to position [110, 0]
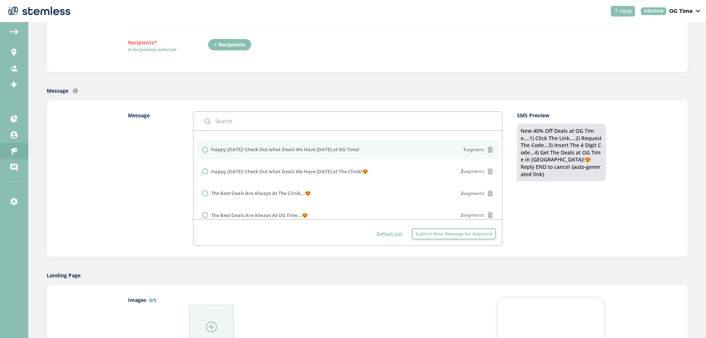
click at [267, 150] on label "Happy [DATE]! Check Out what Deals We Have [DATE] at OG Time!" at bounding box center [285, 149] width 148 height 7
radio input "false"
radio input "true"
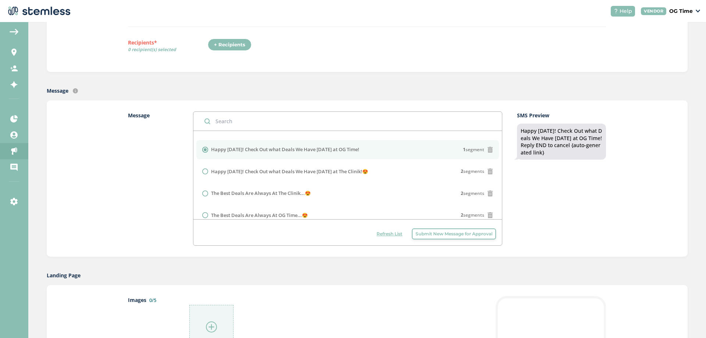
scroll to position [257, 0]
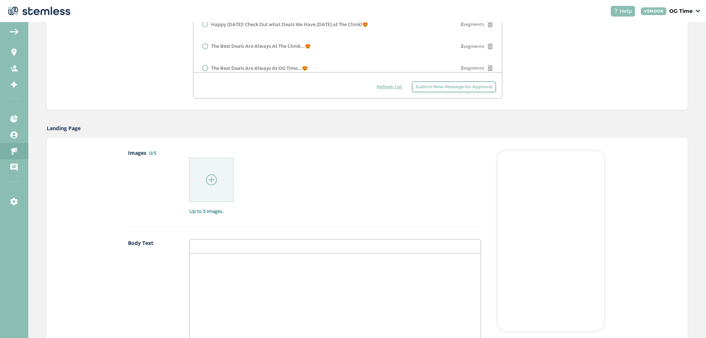
click at [212, 268] on div at bounding box center [335, 326] width 291 height 147
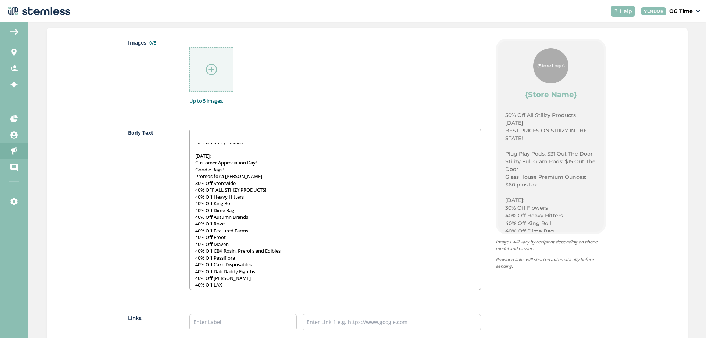
click at [225, 153] on p "[DATE]:" at bounding box center [335, 156] width 280 height 7
click at [154, 170] on label "Body Text" at bounding box center [151, 209] width 47 height 161
click at [210, 68] on img at bounding box center [211, 69] width 11 height 11
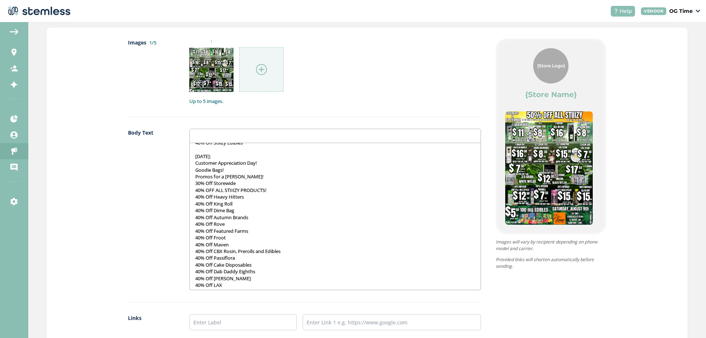
click at [258, 71] on img at bounding box center [261, 69] width 11 height 11
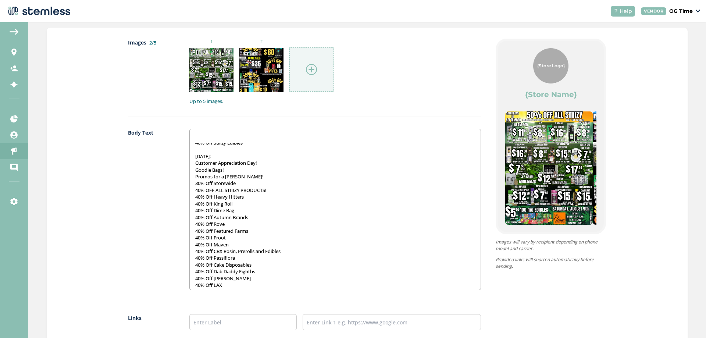
click at [306, 66] on img at bounding box center [311, 69] width 11 height 11
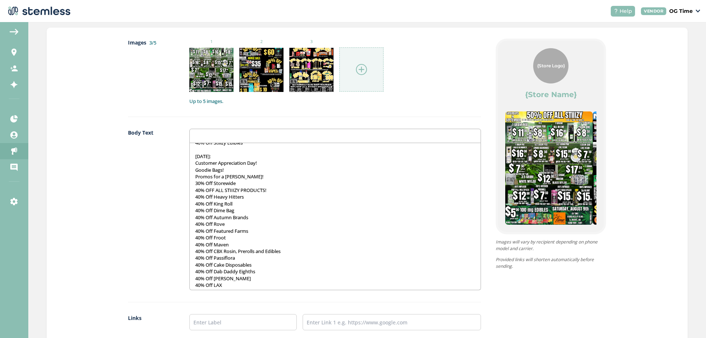
click at [359, 69] on img at bounding box center [361, 69] width 11 height 11
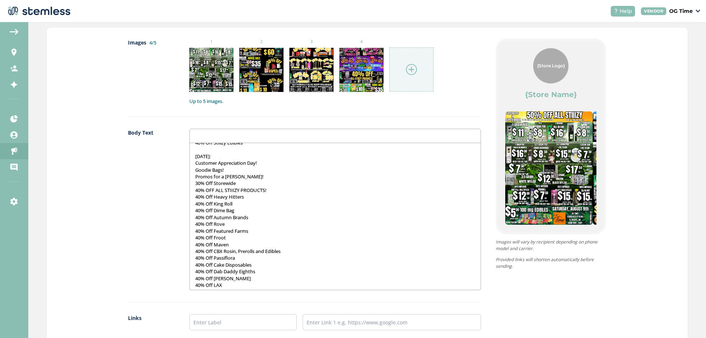
click at [409, 68] on img at bounding box center [411, 69] width 11 height 11
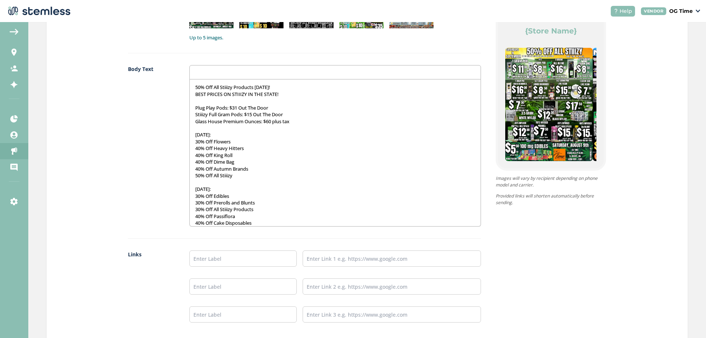
scroll to position [441, 0]
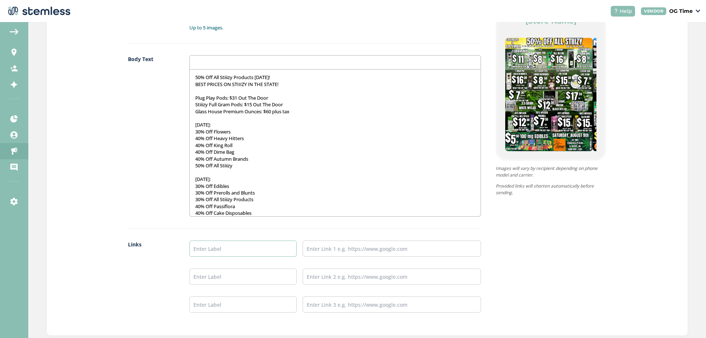
click at [235, 243] on input "text" at bounding box center [242, 249] width 107 height 16
type input "Online Menu"
click at [318, 255] on input "text" at bounding box center [392, 249] width 179 height 16
type input "[URL][DOMAIN_NAME]"
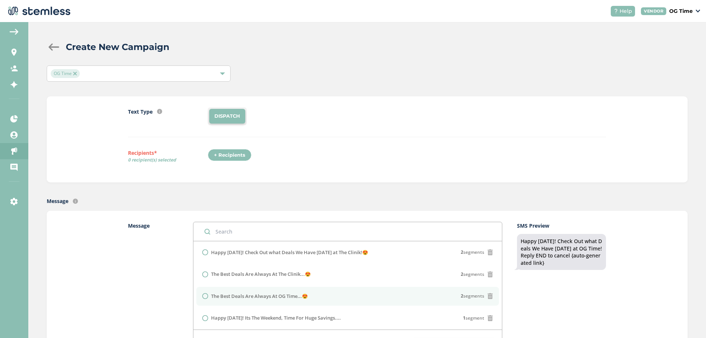
scroll to position [103, 0]
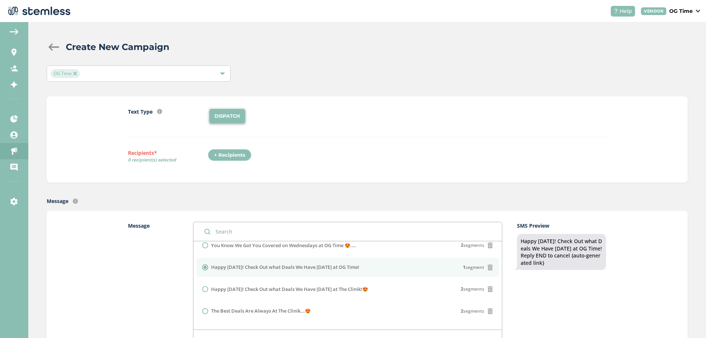
click at [243, 154] on div "+ Recipients" at bounding box center [230, 155] width 44 height 13
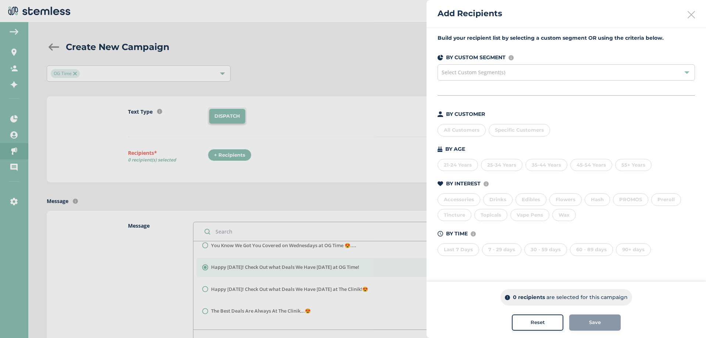
click at [464, 127] on div "All Customers" at bounding box center [462, 130] width 48 height 13
click at [588, 326] on div "Save" at bounding box center [595, 322] width 40 height 7
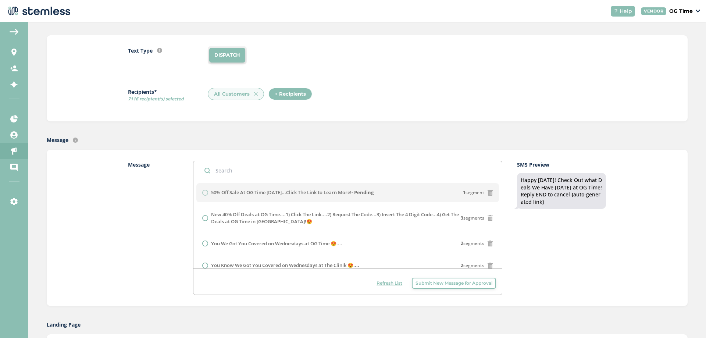
scroll to position [0, 0]
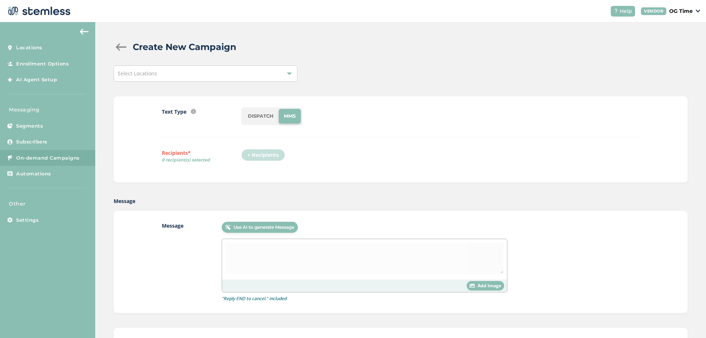
click at [179, 78] on div "Select Locations" at bounding box center [206, 73] width 184 height 16
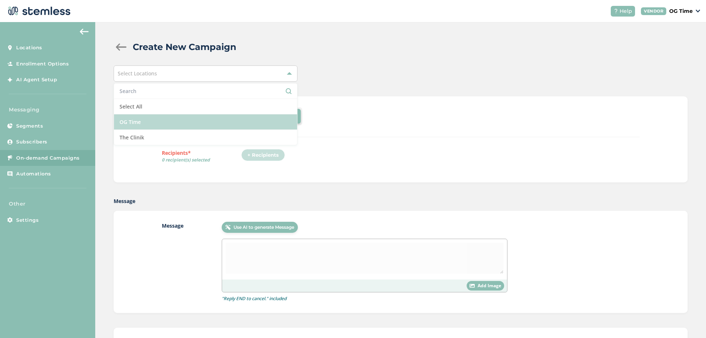
click at [145, 122] on li "OG Time" at bounding box center [205, 121] width 183 height 15
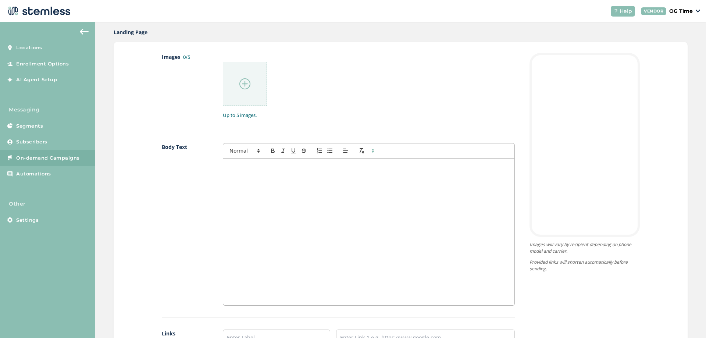
scroll to position [408, 0]
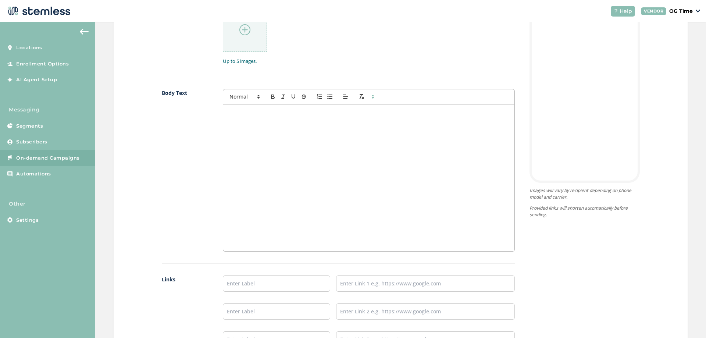
click at [259, 119] on div at bounding box center [368, 177] width 291 height 147
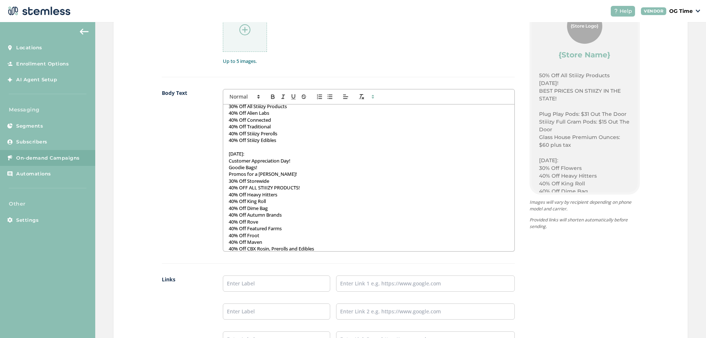
scroll to position [334, 0]
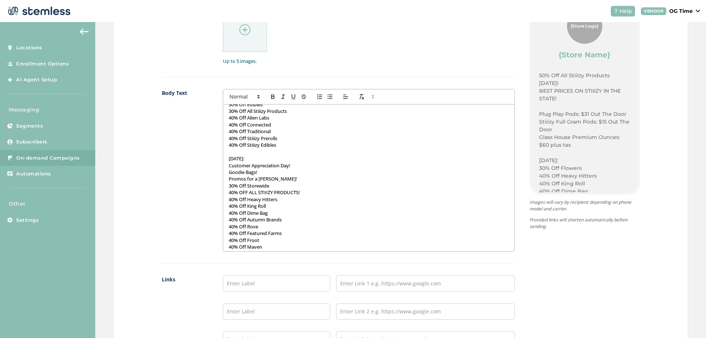
click at [259, 157] on p "[DATE]:" at bounding box center [369, 158] width 280 height 7
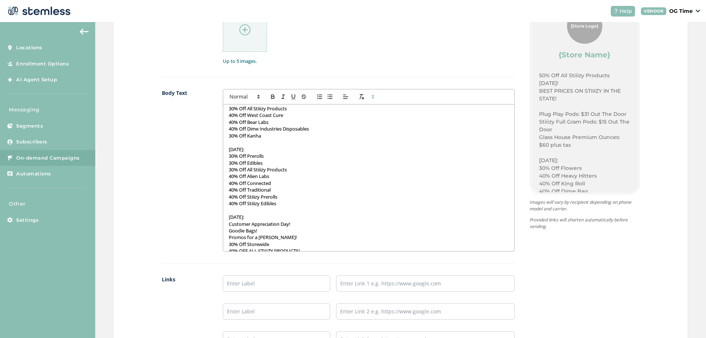
scroll to position [260, 0]
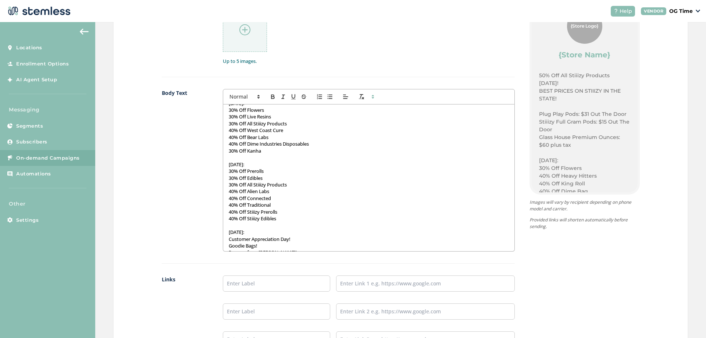
click at [230, 185] on p "30% Off All Stiiizy Products" at bounding box center [369, 184] width 280 height 7
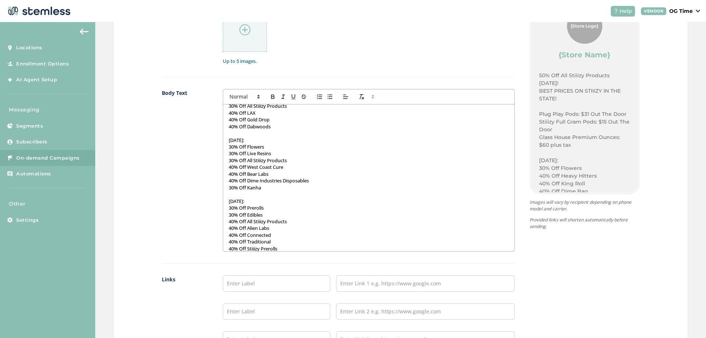
click at [231, 163] on p "30% Off All Stiiizy Products" at bounding box center [369, 160] width 280 height 7
click at [231, 160] on p "30% Off All Stiiizy Products" at bounding box center [369, 160] width 280 height 7
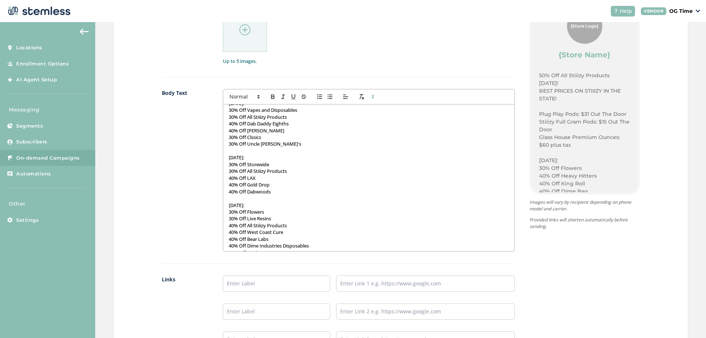
scroll to position [150, 0]
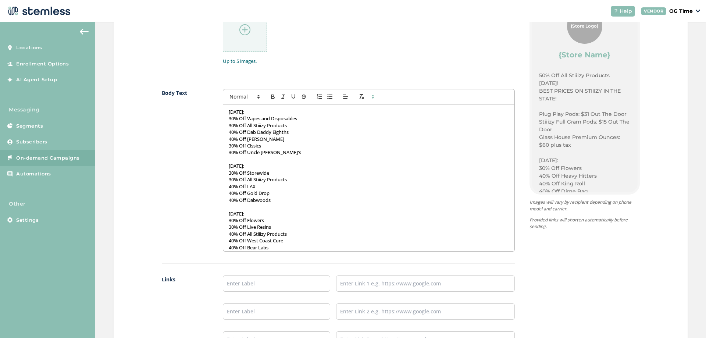
click at [229, 180] on p "30% Off All Stiiizy Products" at bounding box center [369, 179] width 280 height 7
click at [229, 124] on p "30% Off All Stiiizy Products" at bounding box center [369, 125] width 280 height 7
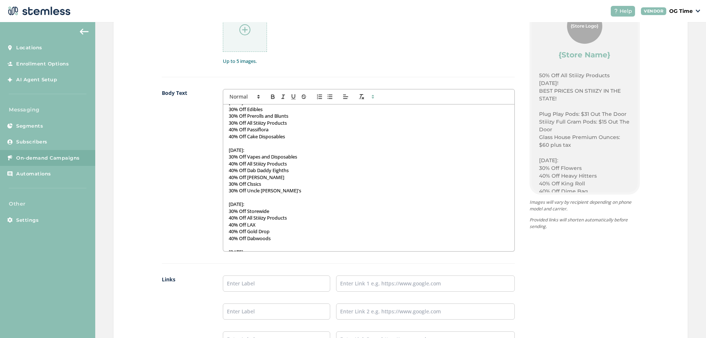
scroll to position [76, 0]
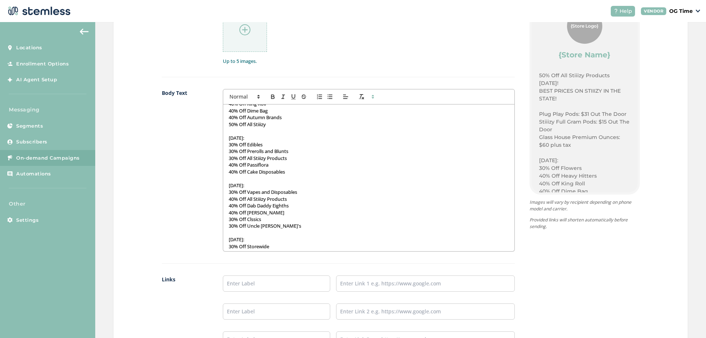
click at [229, 159] on p "30% Off All Stiiizy Products" at bounding box center [369, 158] width 280 height 7
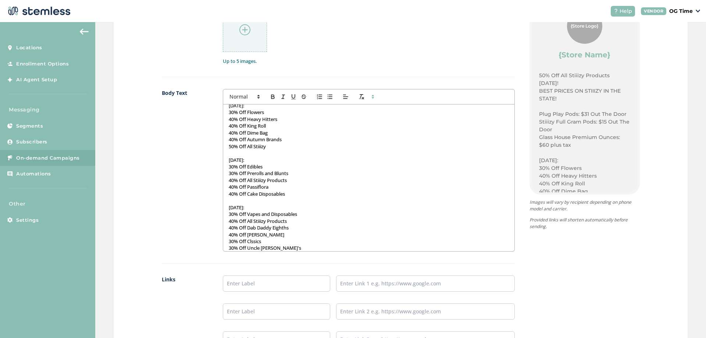
scroll to position [110, 0]
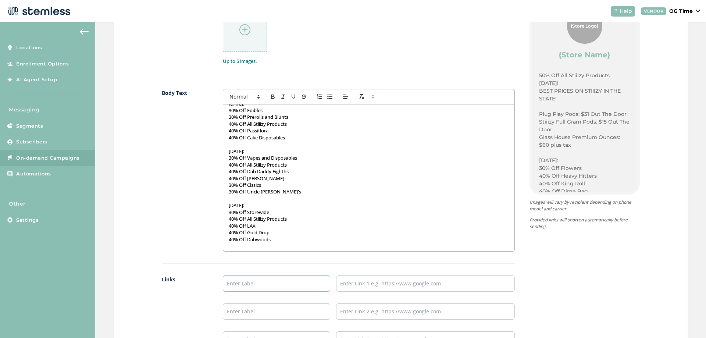
drag, startPoint x: 273, startPoint y: 283, endPoint x: 271, endPoint y: 289, distance: 6.4
click at [273, 283] on input "text" at bounding box center [276, 284] width 107 height 16
type input "Online Menu"
click at [373, 285] on input "text" at bounding box center [425, 284] width 179 height 16
type input "[URL][DOMAIN_NAME]"
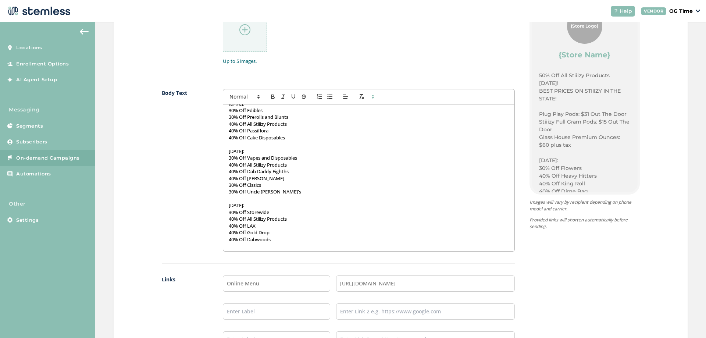
click at [246, 30] on img at bounding box center [244, 29] width 11 height 11
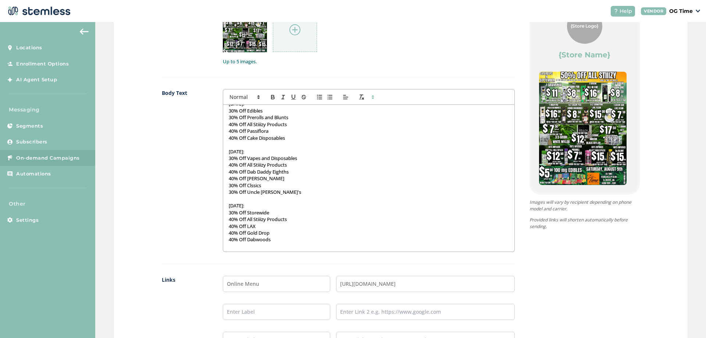
click at [290, 35] on div at bounding box center [295, 30] width 44 height 44
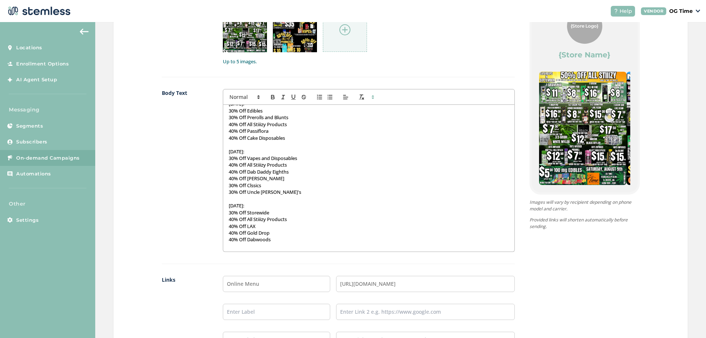
click at [344, 34] on img at bounding box center [345, 29] width 11 height 11
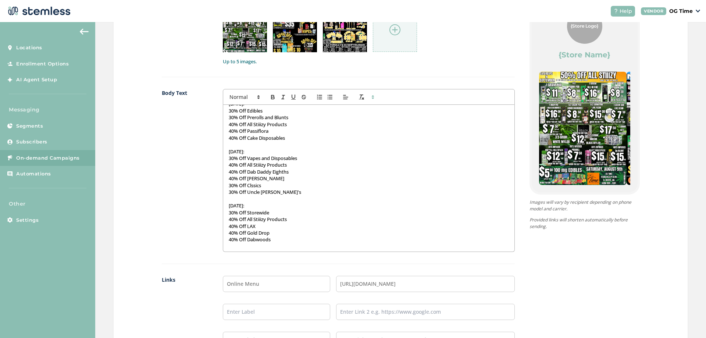
click at [396, 29] on img at bounding box center [395, 29] width 11 height 11
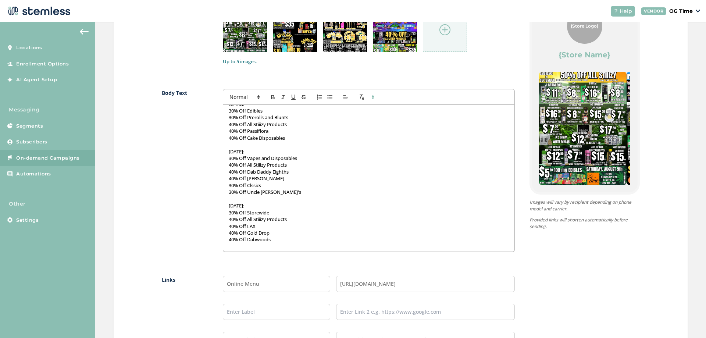
click at [444, 31] on img at bounding box center [445, 29] width 11 height 11
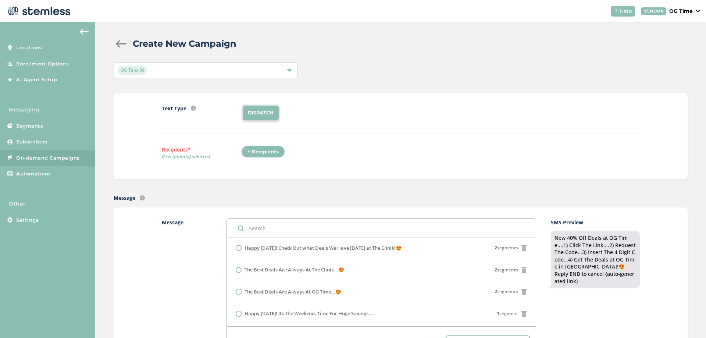
scroll to position [0, 0]
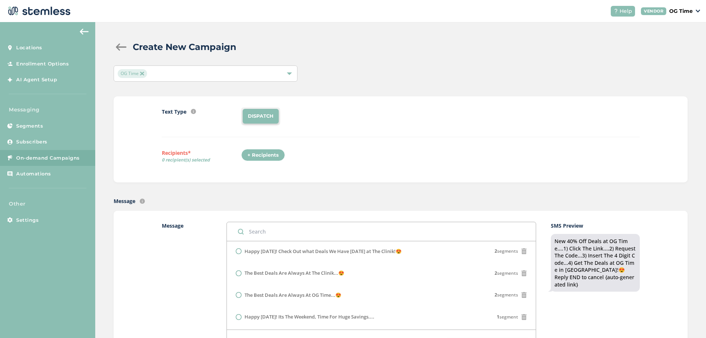
click at [255, 155] on div "+ Recipients" at bounding box center [263, 155] width 44 height 13
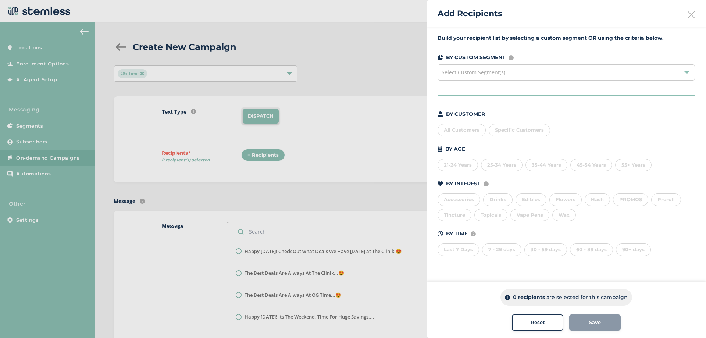
click at [462, 130] on div "All Customers" at bounding box center [462, 130] width 48 height 13
click at [604, 325] on div "Save" at bounding box center [595, 322] width 40 height 7
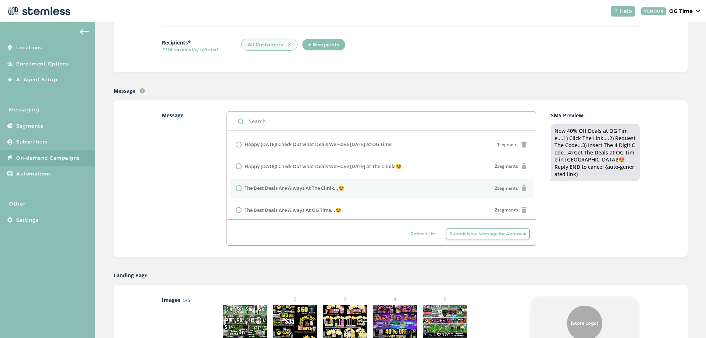
scroll to position [103, 0]
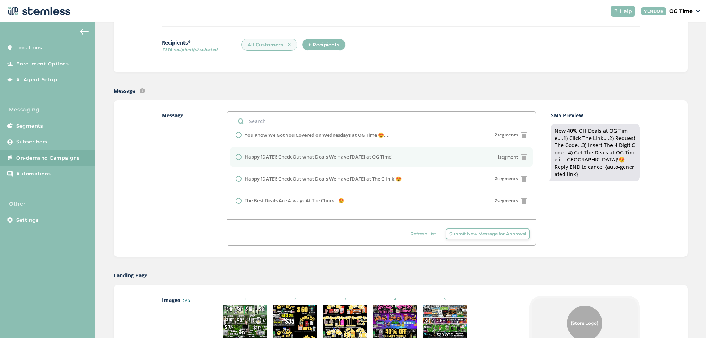
click at [237, 155] on input "radio" at bounding box center [239, 157] width 6 height 6
radio input "true"
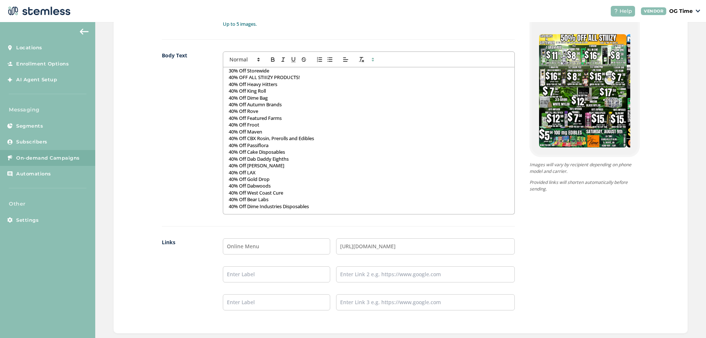
scroll to position [515, 0]
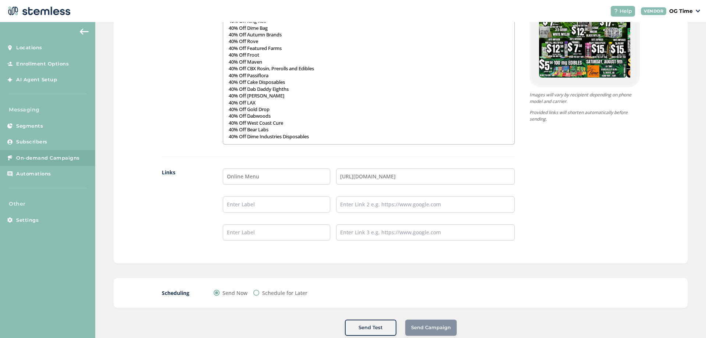
drag, startPoint x: 327, startPoint y: 274, endPoint x: 437, endPoint y: 300, distance: 113.0
click at [389, 287] on div "Scheduling Send Now Schedule for Later" at bounding box center [401, 293] width 574 height 30
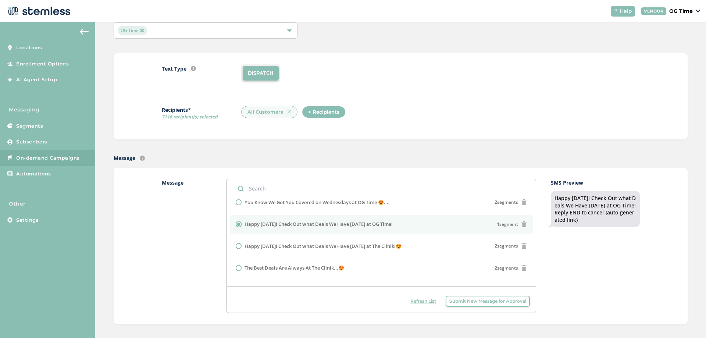
scroll to position [0, 0]
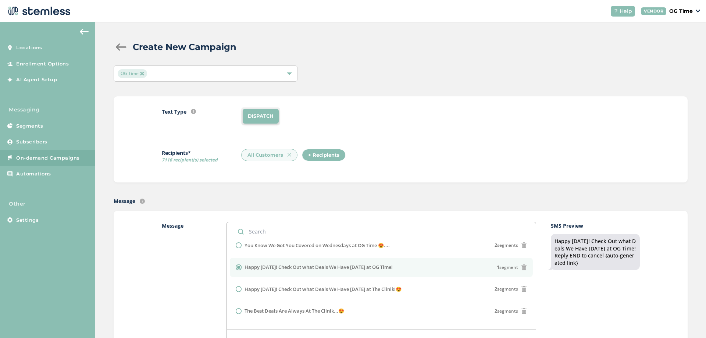
click at [288, 155] on img at bounding box center [290, 155] width 4 height 4
click at [258, 119] on li "DISPATCH" at bounding box center [261, 116] width 36 height 15
click at [264, 155] on div "+ Recipients" at bounding box center [263, 155] width 44 height 13
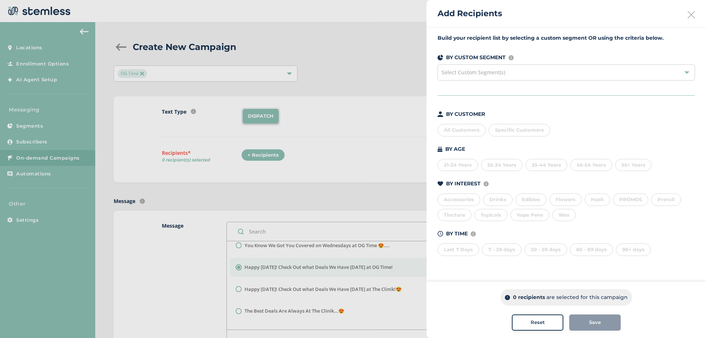
click at [461, 130] on div "All Customers" at bounding box center [462, 130] width 48 height 13
click at [590, 323] on span "Save" at bounding box center [595, 322] width 12 height 7
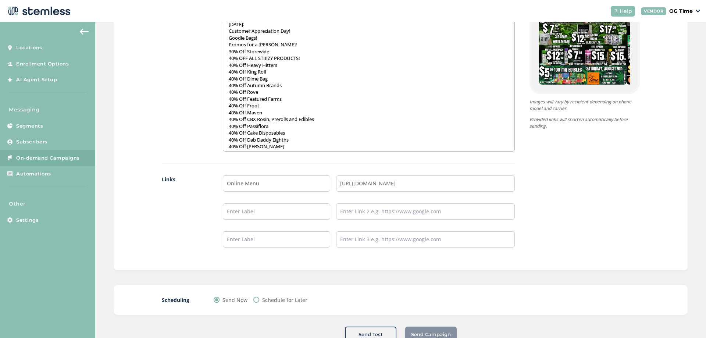
scroll to position [531, 0]
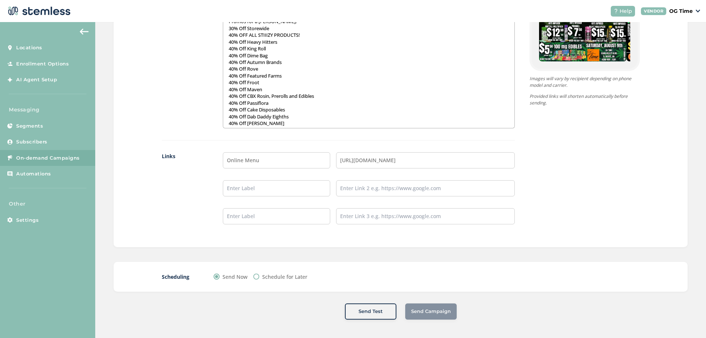
click at [253, 278] on input "Schedule for Later" at bounding box center [256, 277] width 6 height 6
radio input "true"
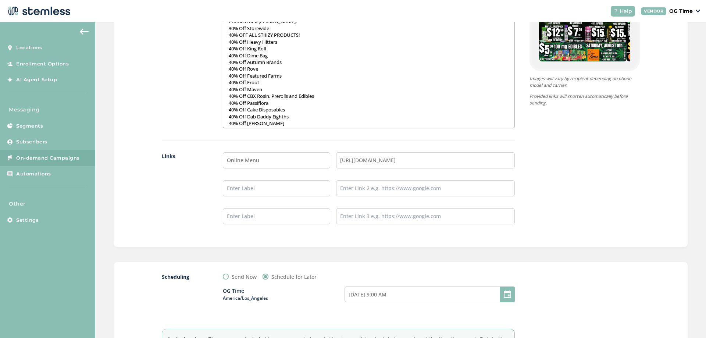
click at [224, 280] on input "Send Now" at bounding box center [226, 277] width 6 height 6
radio input "true"
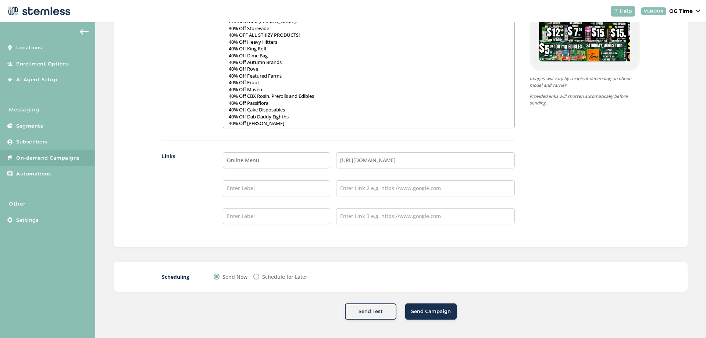
click at [429, 308] on span "Send Campaign" at bounding box center [431, 311] width 40 height 7
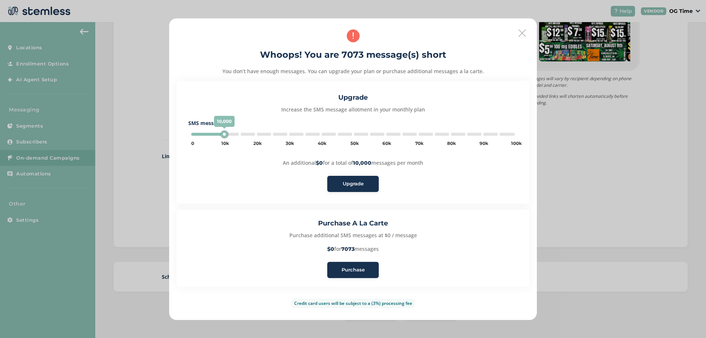
type input "5000"
click at [356, 271] on span "Purchase" at bounding box center [353, 269] width 23 height 7
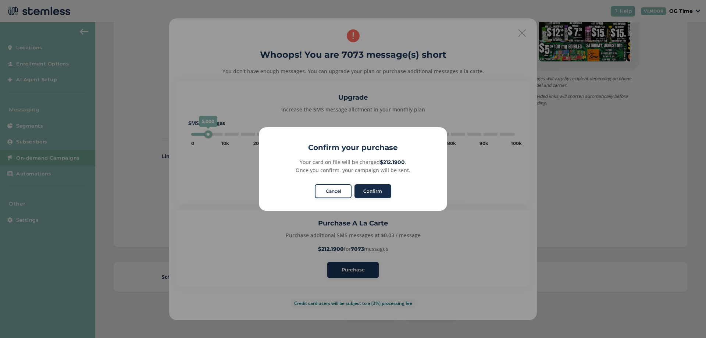
click at [369, 194] on button "Confirm" at bounding box center [373, 191] width 37 height 14
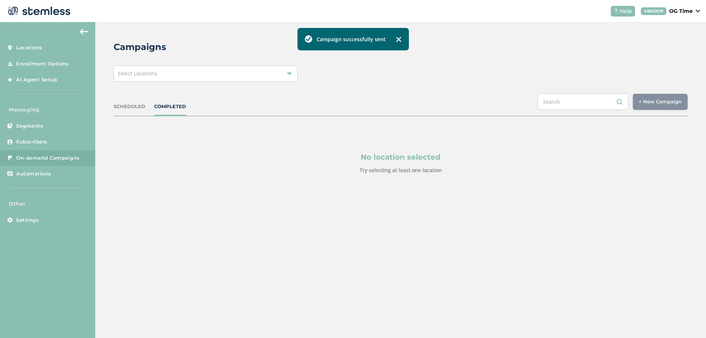
click at [398, 37] on img at bounding box center [399, 39] width 6 height 6
